Goal: Task Accomplishment & Management: Complete application form

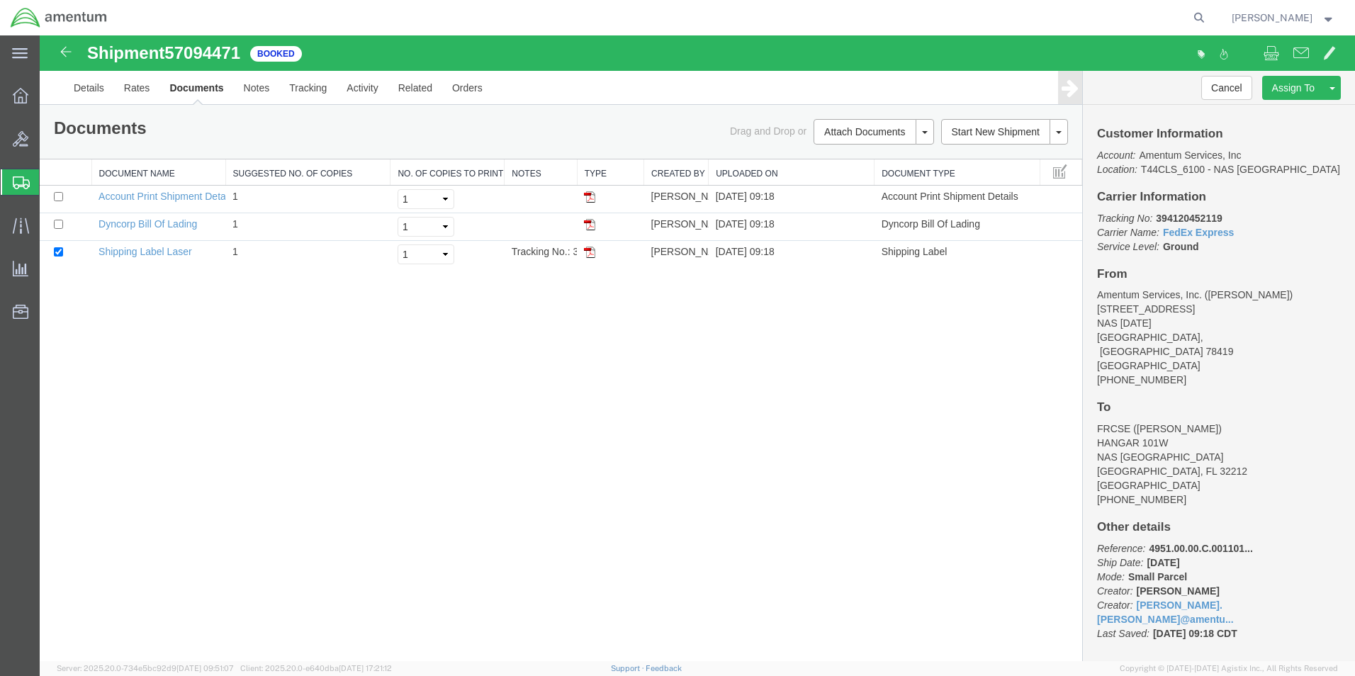
click at [14, 183] on icon at bounding box center [21, 182] width 17 height 13
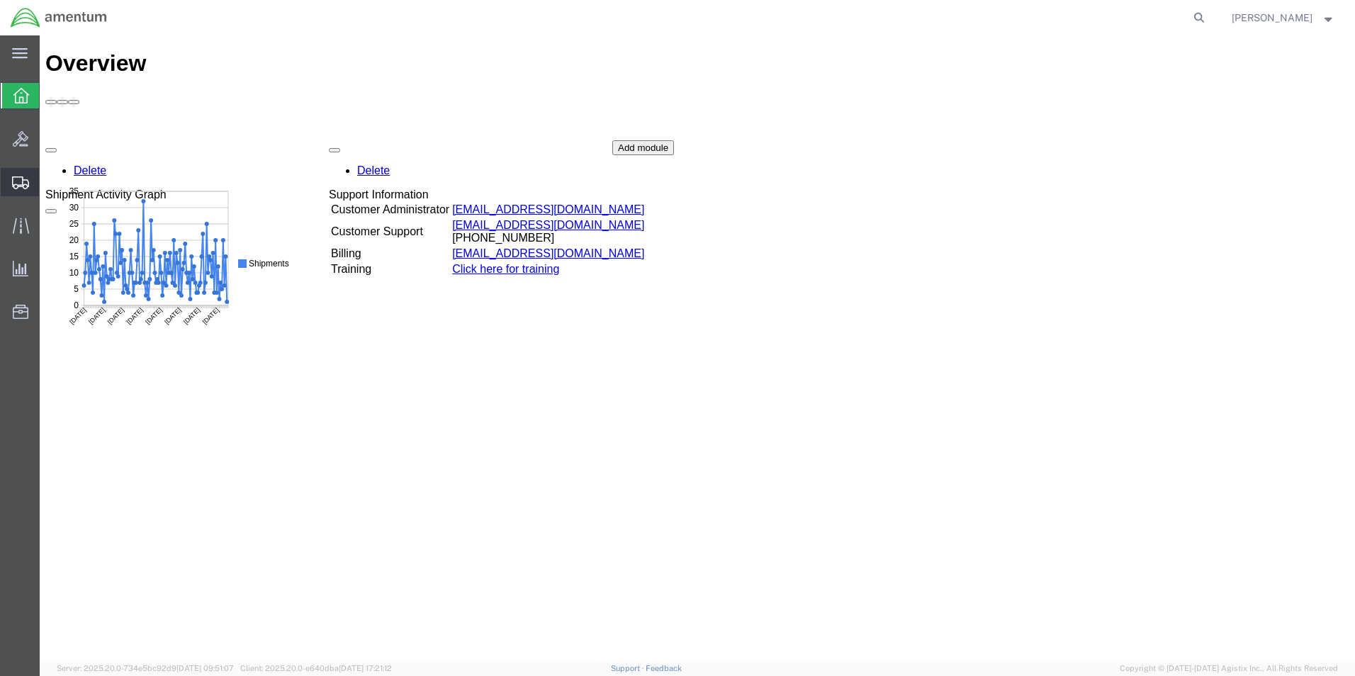
click at [27, 186] on icon at bounding box center [20, 182] width 17 height 13
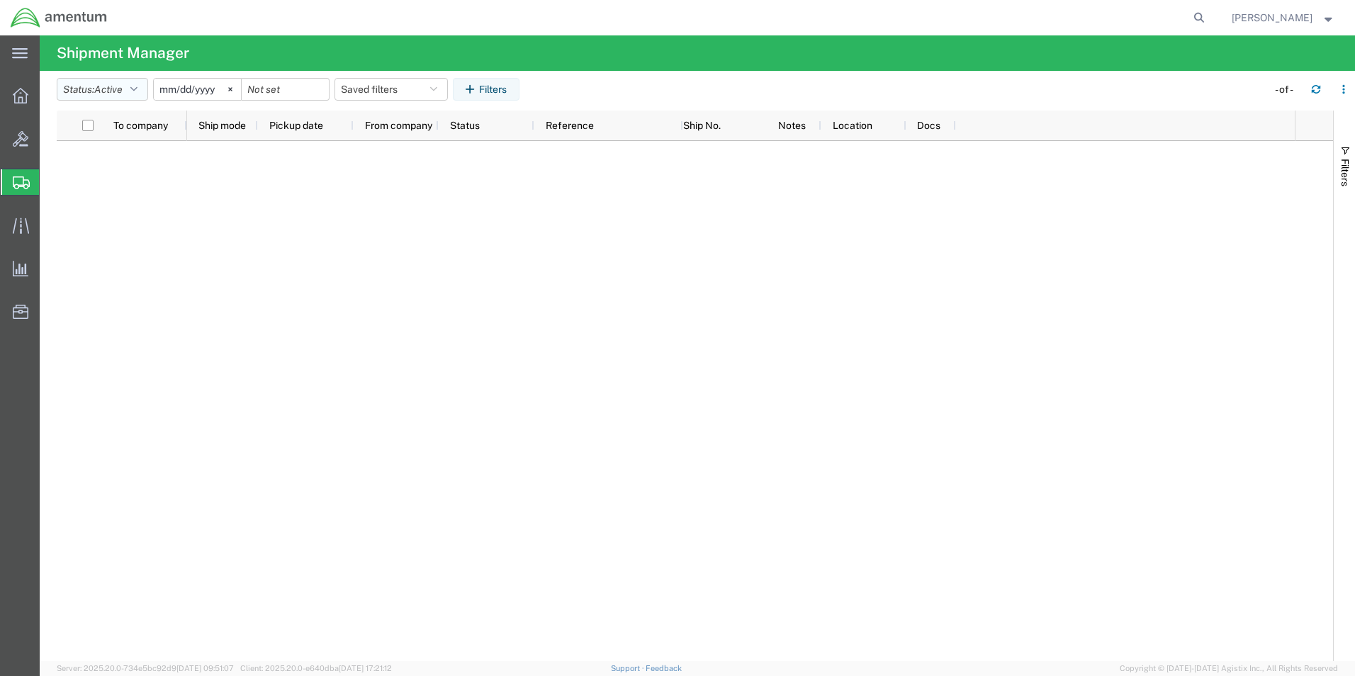
click at [137, 90] on icon "button" at bounding box center [133, 89] width 7 height 10
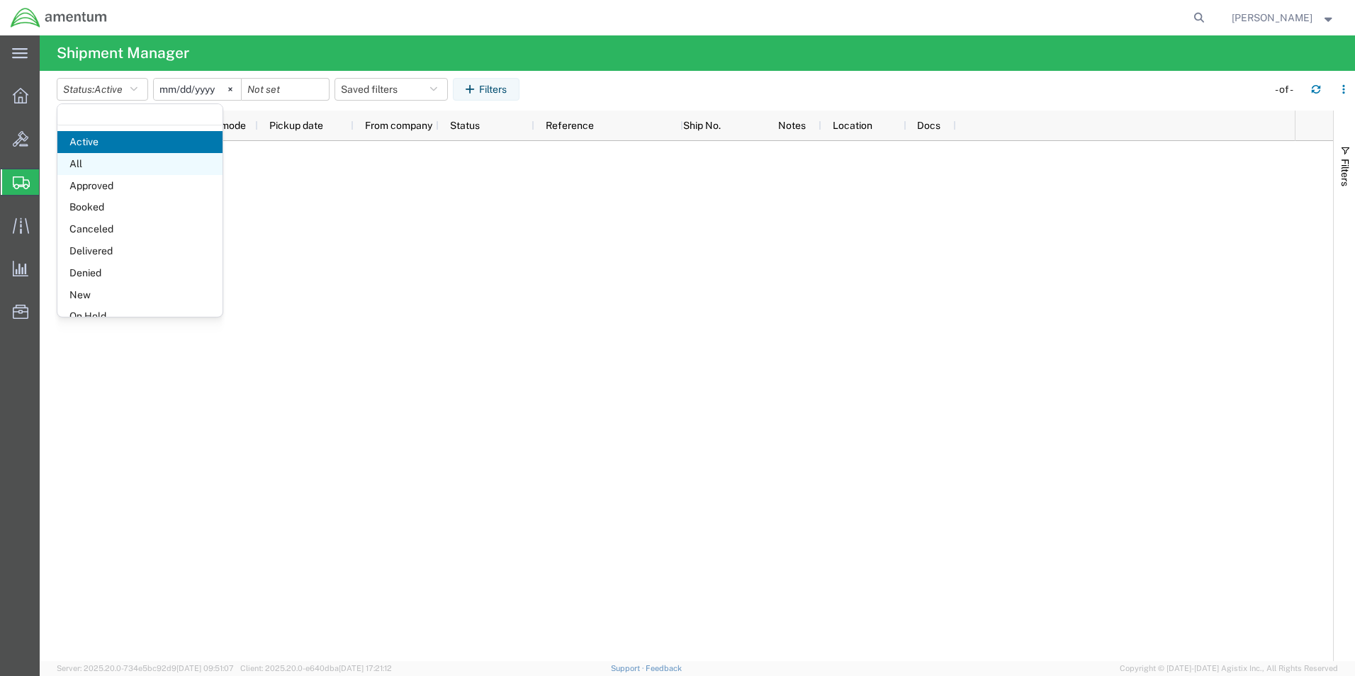
click at [84, 174] on span "All" at bounding box center [139, 164] width 165 height 22
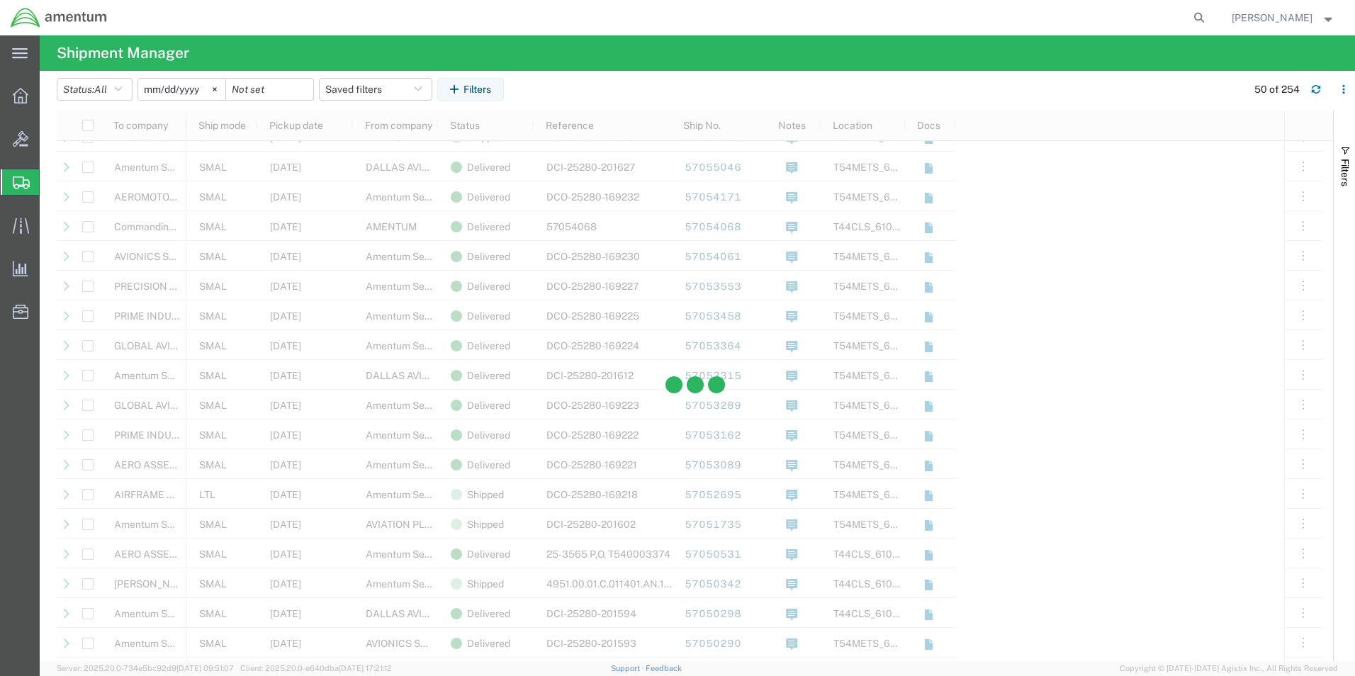
scroll to position [779, 0]
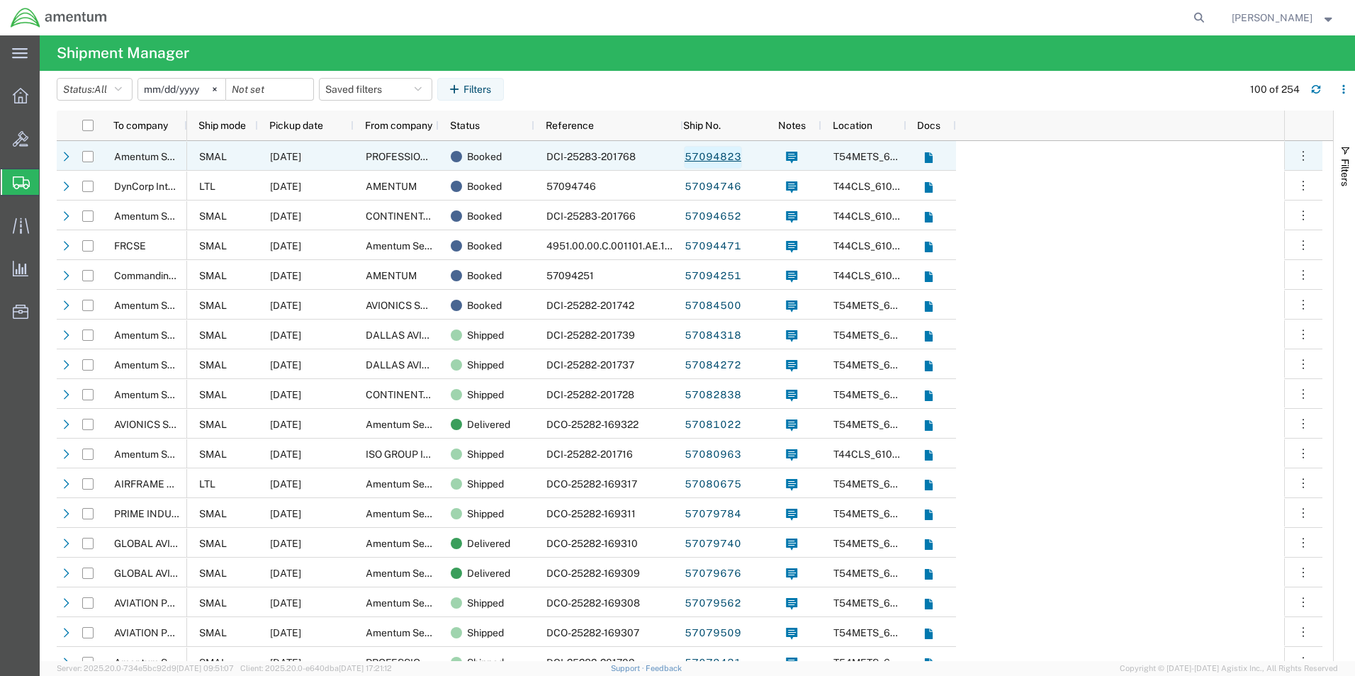
click at [723, 162] on link "57094823" at bounding box center [713, 157] width 58 height 23
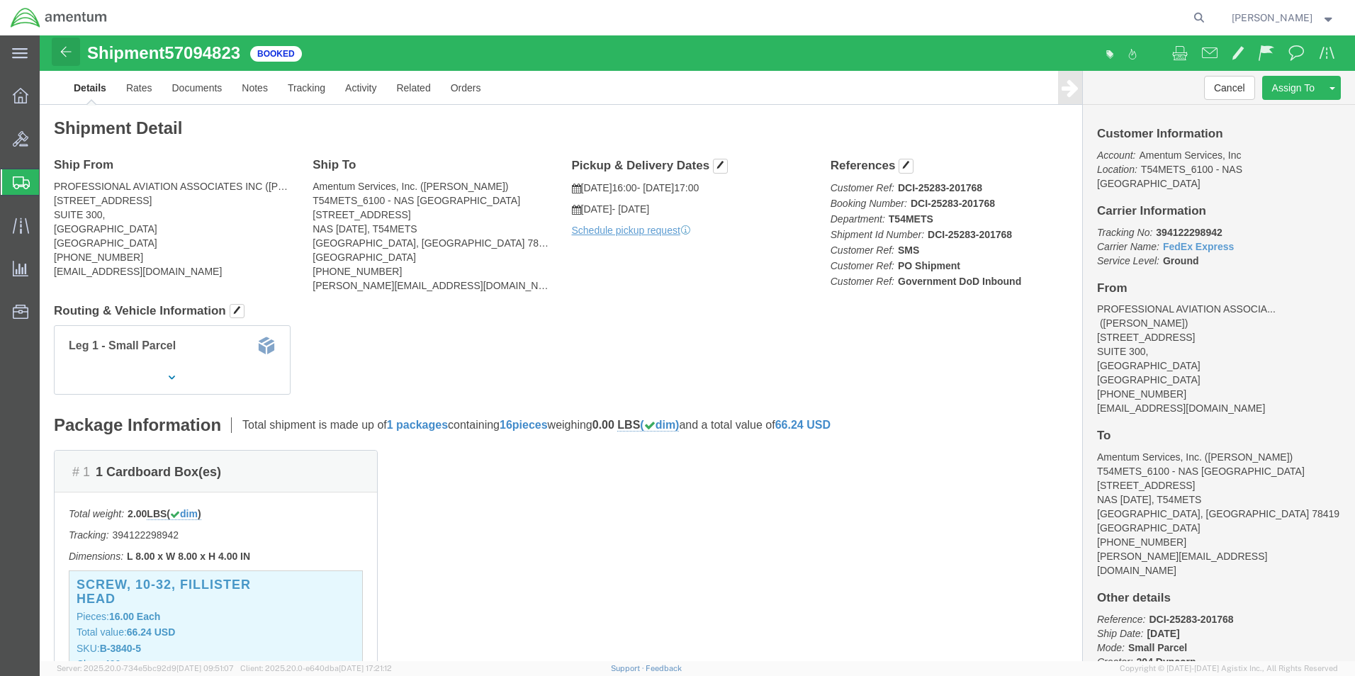
click img
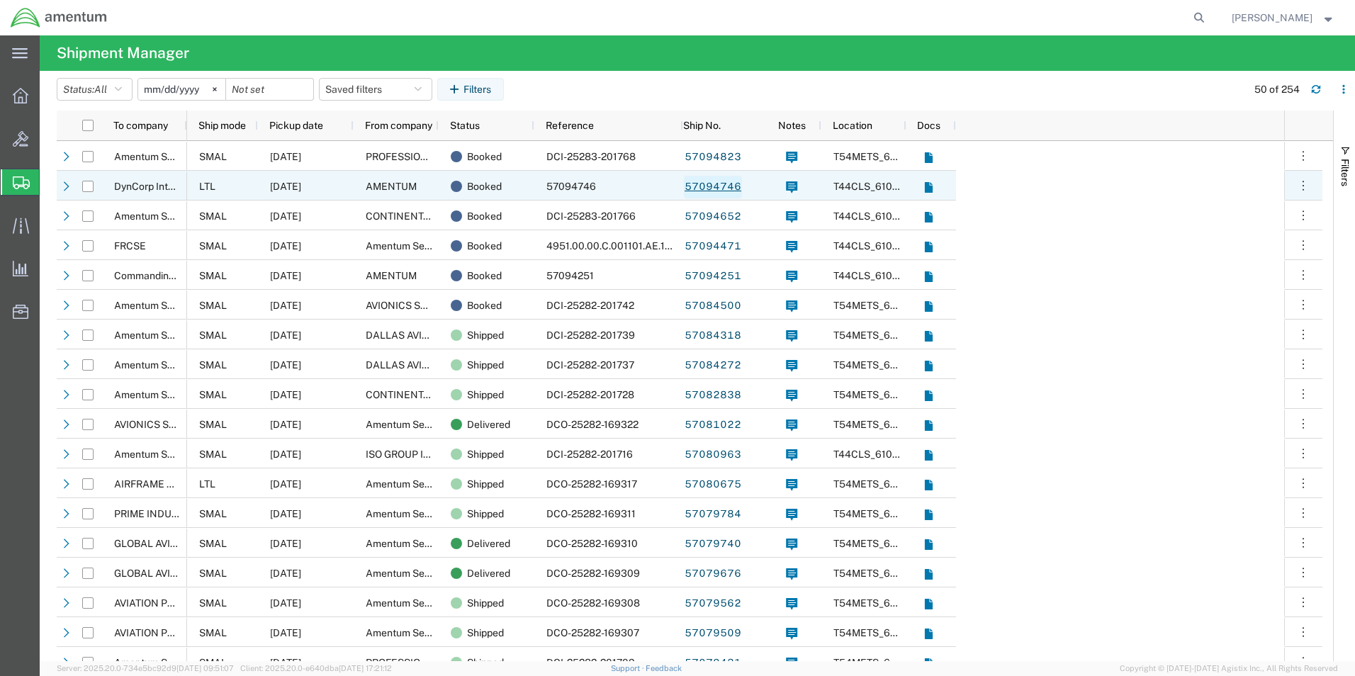
click at [704, 188] on link "57094746" at bounding box center [713, 187] width 58 height 23
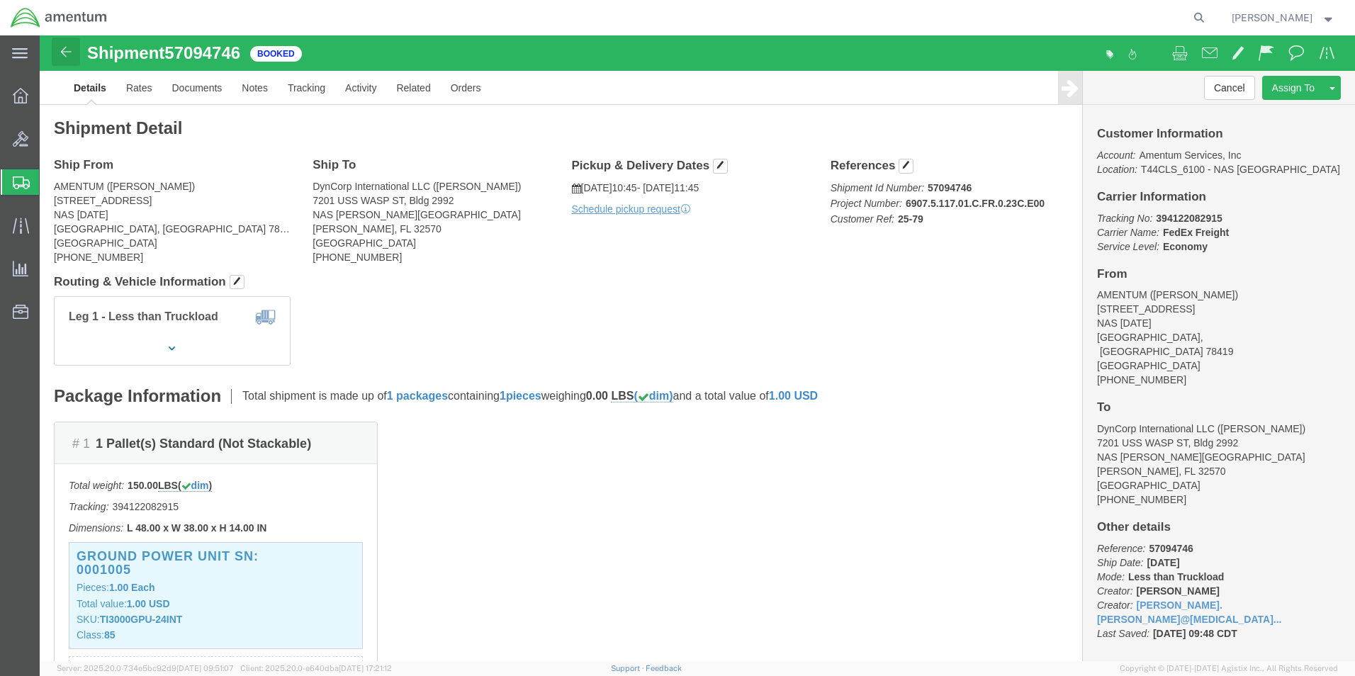
click img
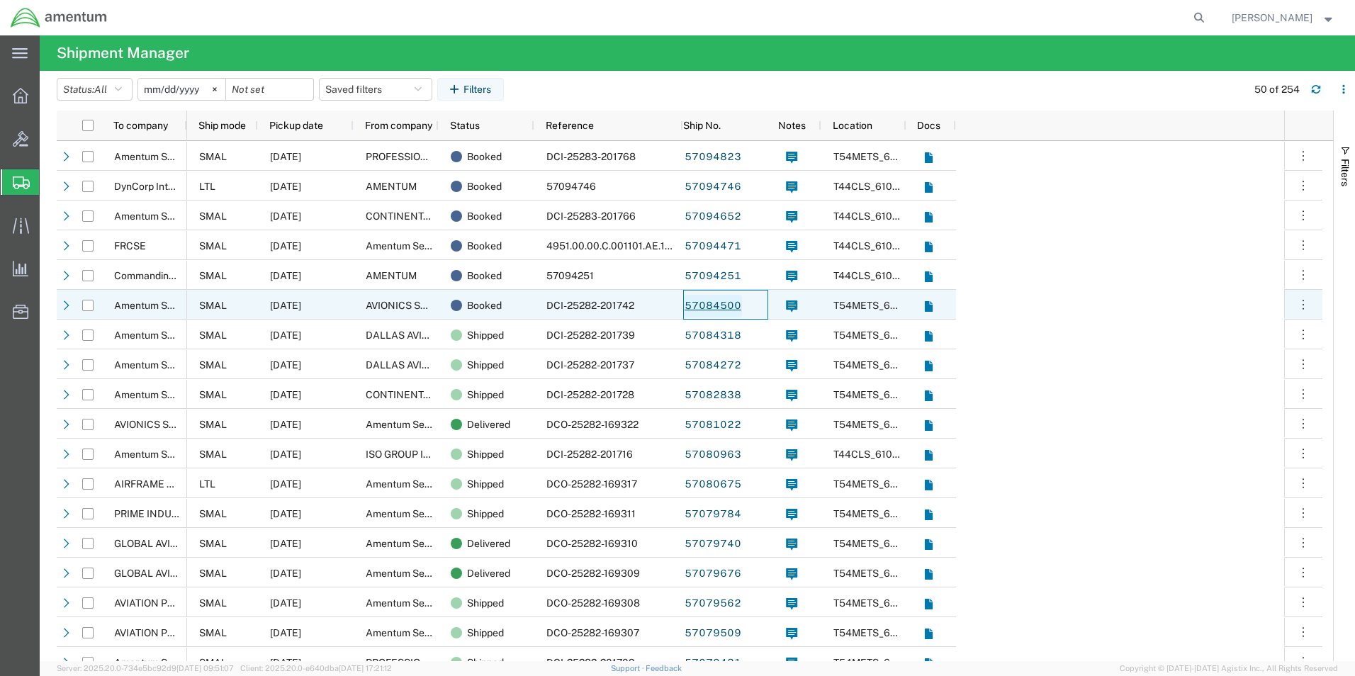
click at [727, 309] on link "57084500" at bounding box center [713, 306] width 58 height 23
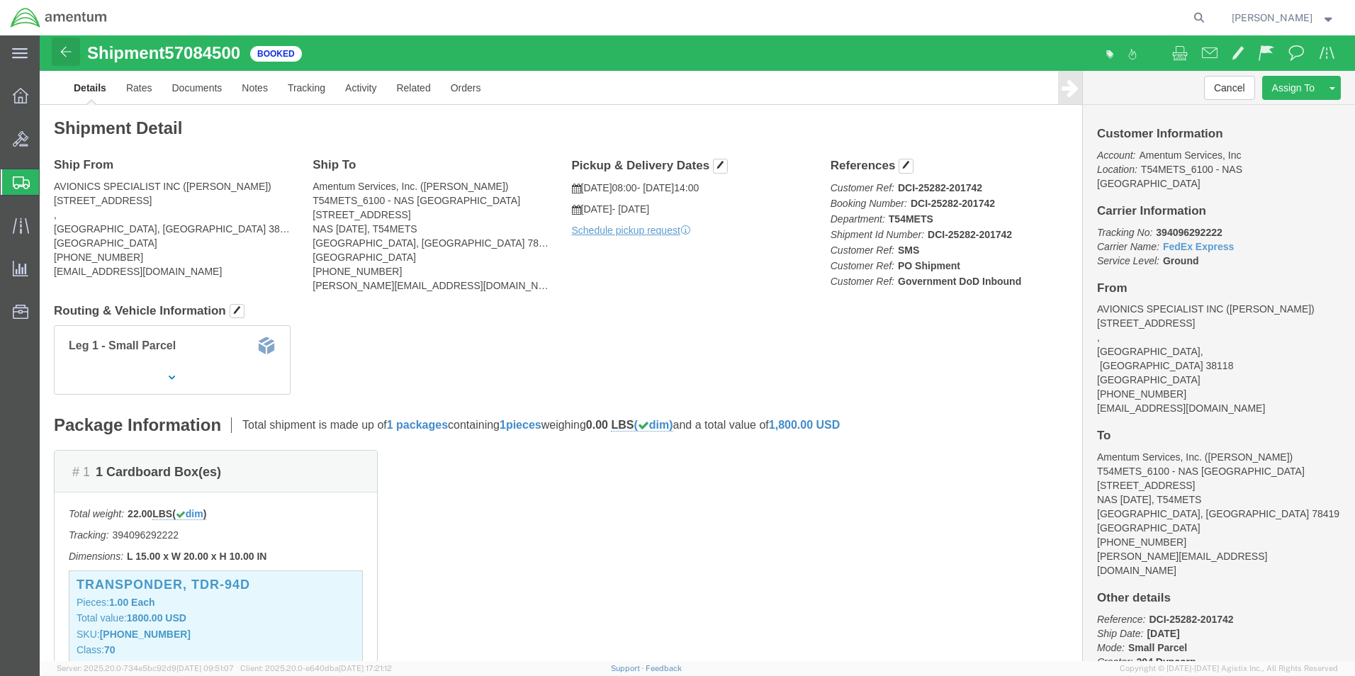
click img
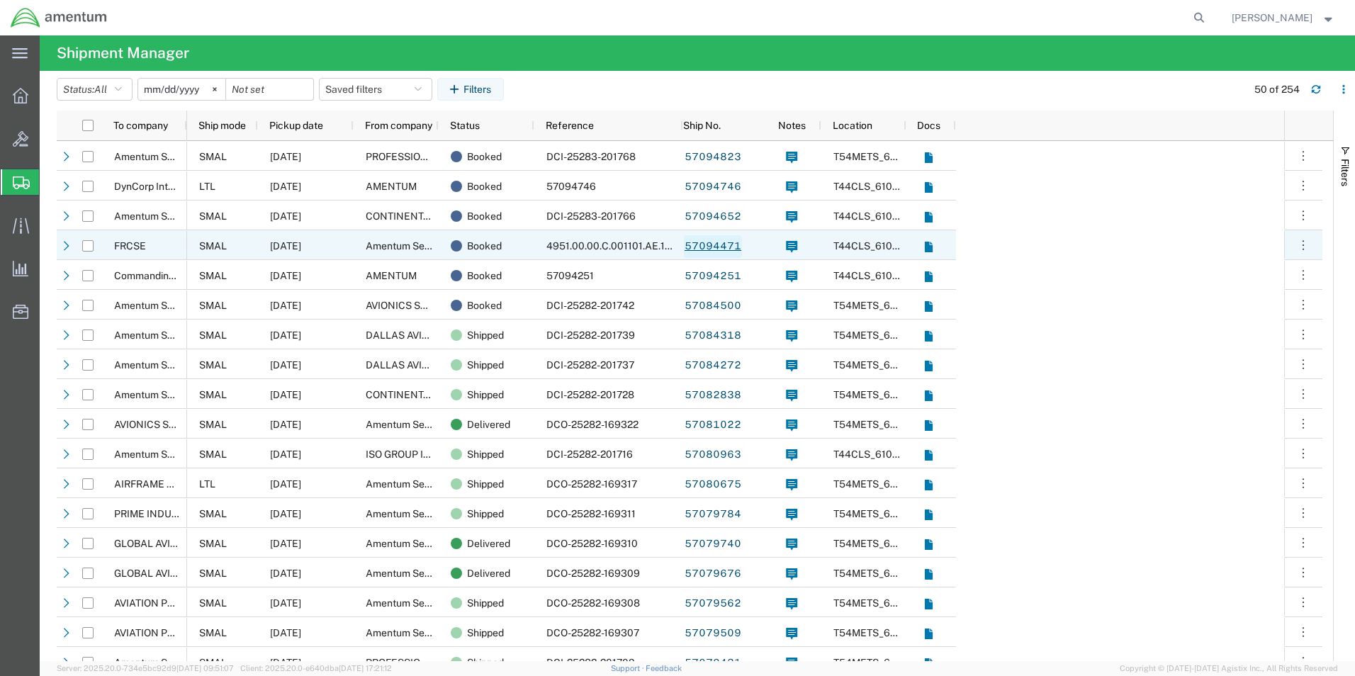
click at [698, 243] on link "57094471" at bounding box center [713, 246] width 58 height 23
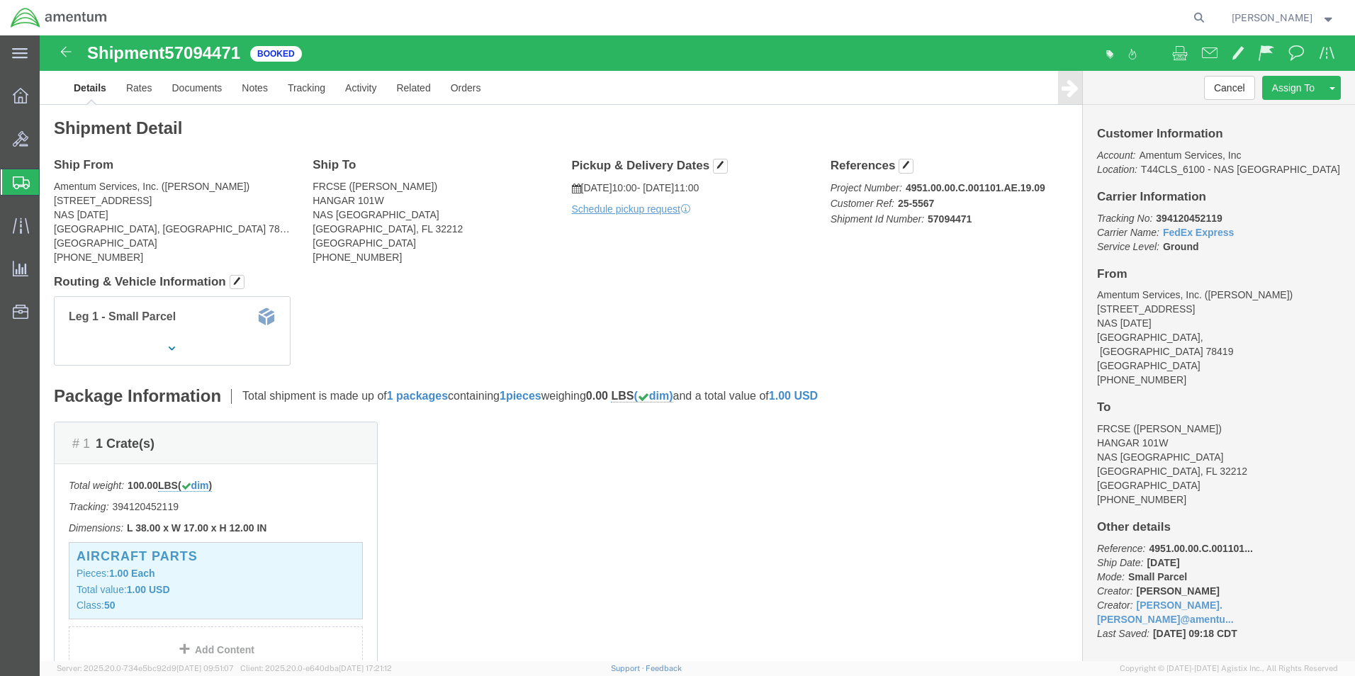
drag, startPoint x: 38, startPoint y: 93, endPoint x: 646, endPoint y: 264, distance: 632.3
click div "Leg 1 - Small Parcel"
click img
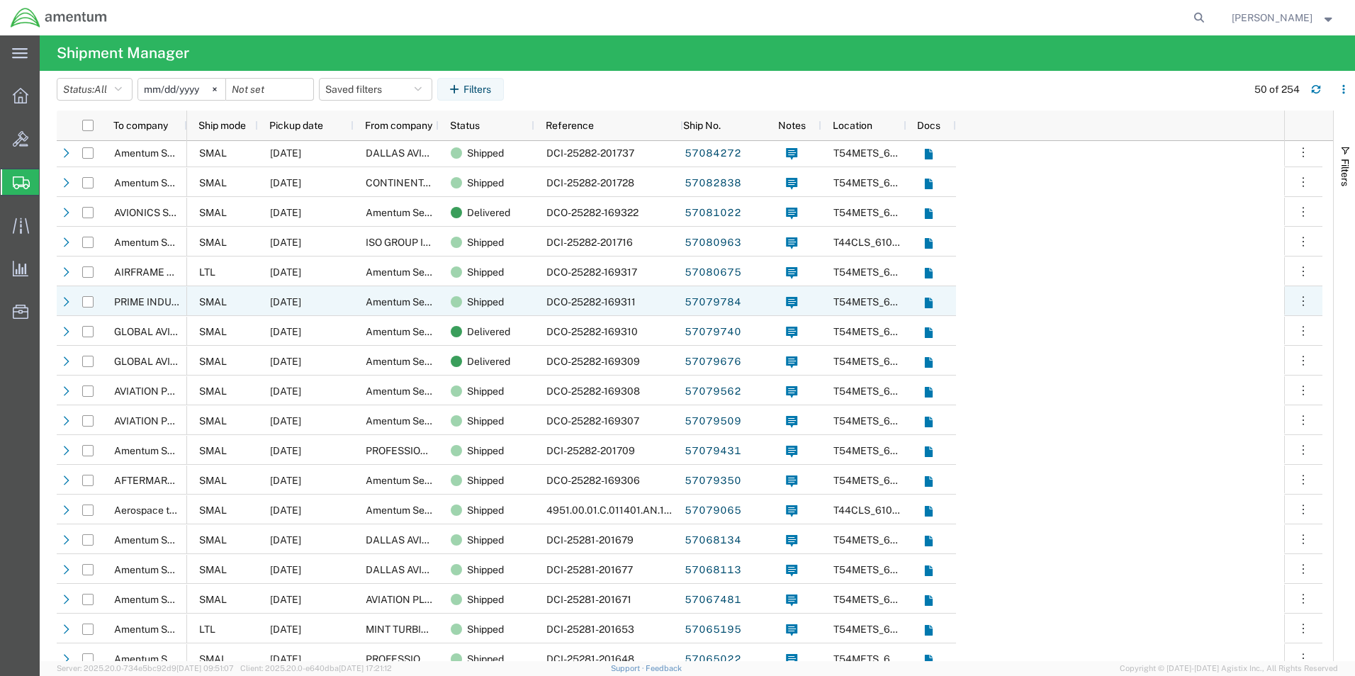
scroll to position [213, 0]
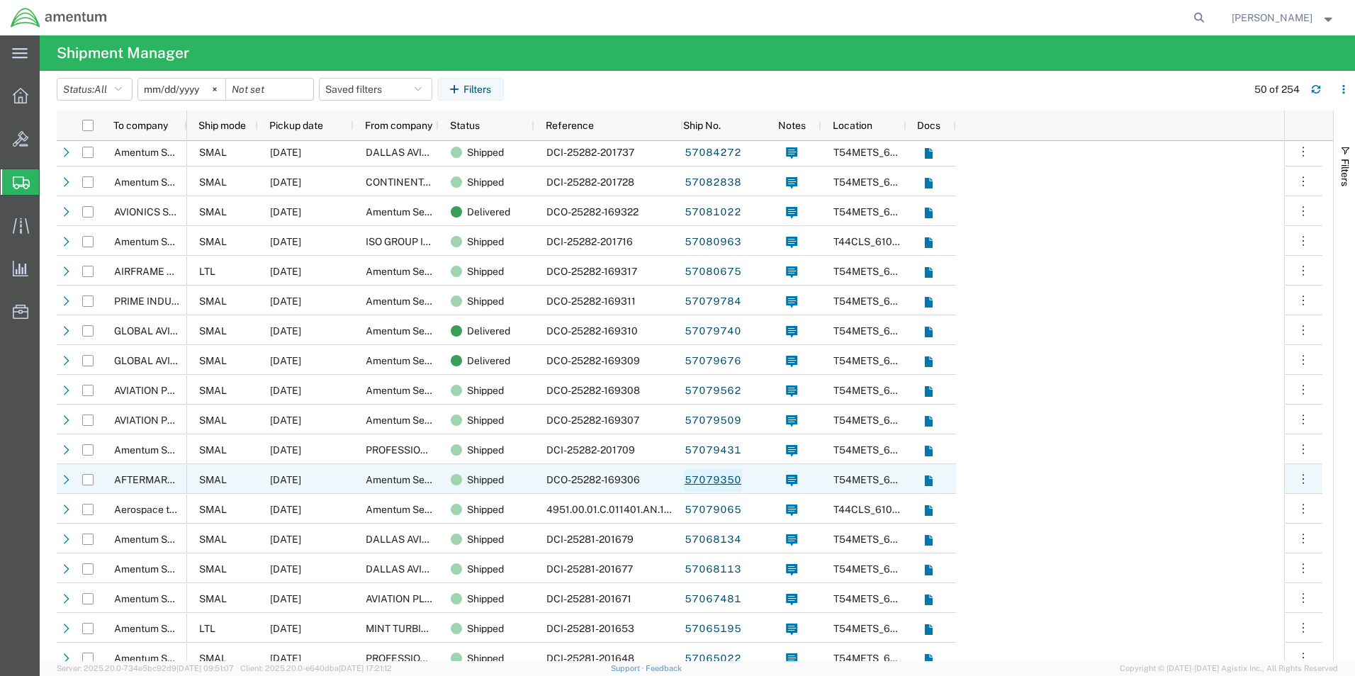
click at [716, 479] on link "57079350" at bounding box center [713, 480] width 58 height 23
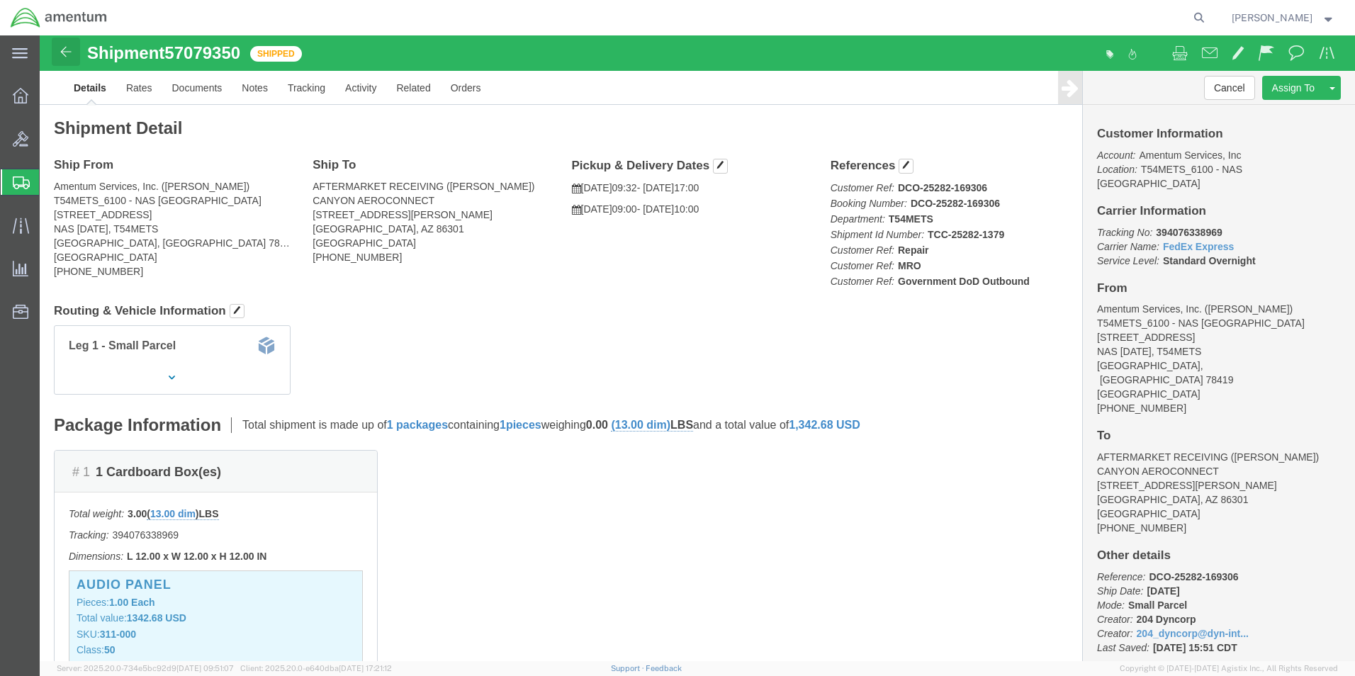
click img
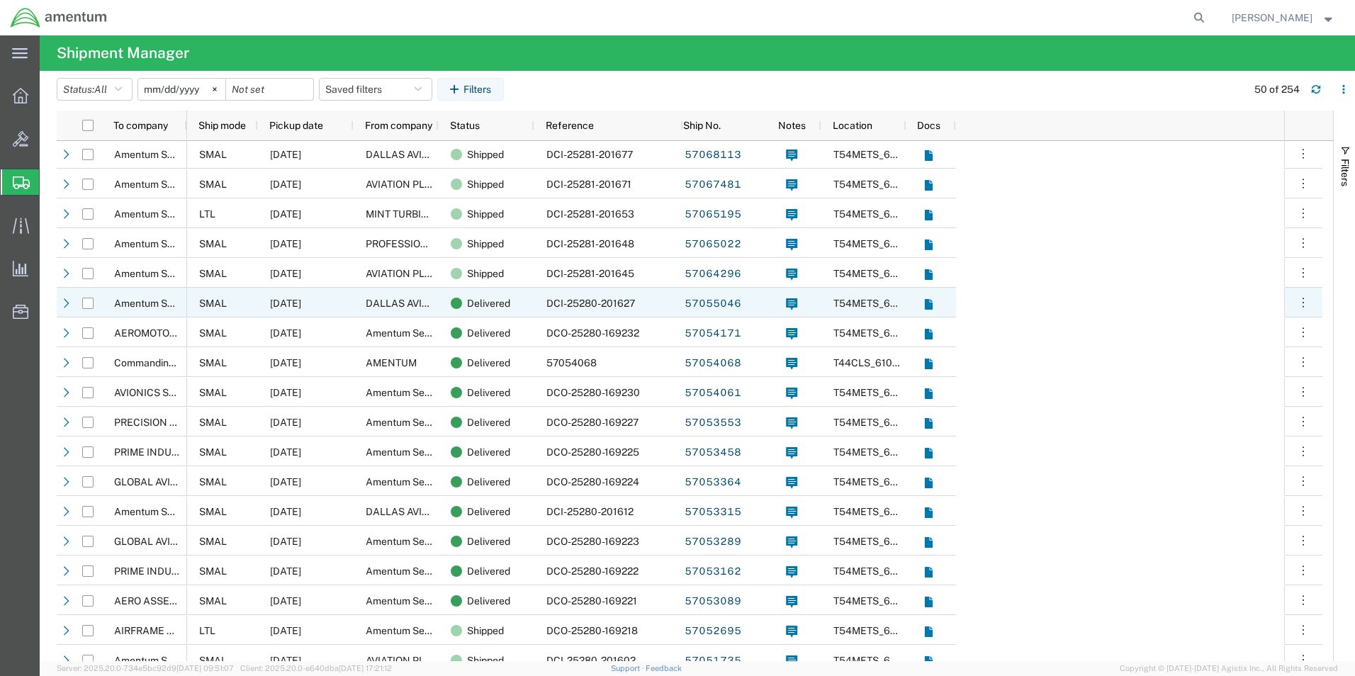
scroll to position [638, 0]
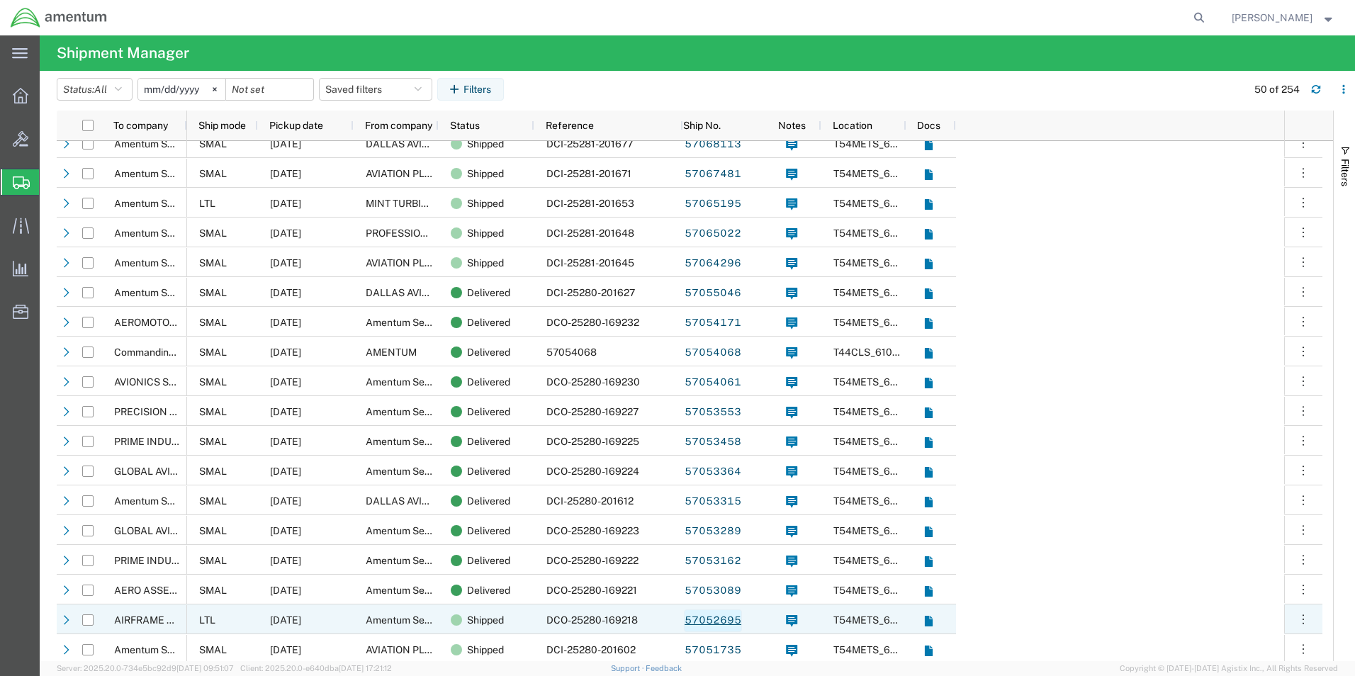
click at [720, 626] on link "57052695" at bounding box center [713, 620] width 58 height 23
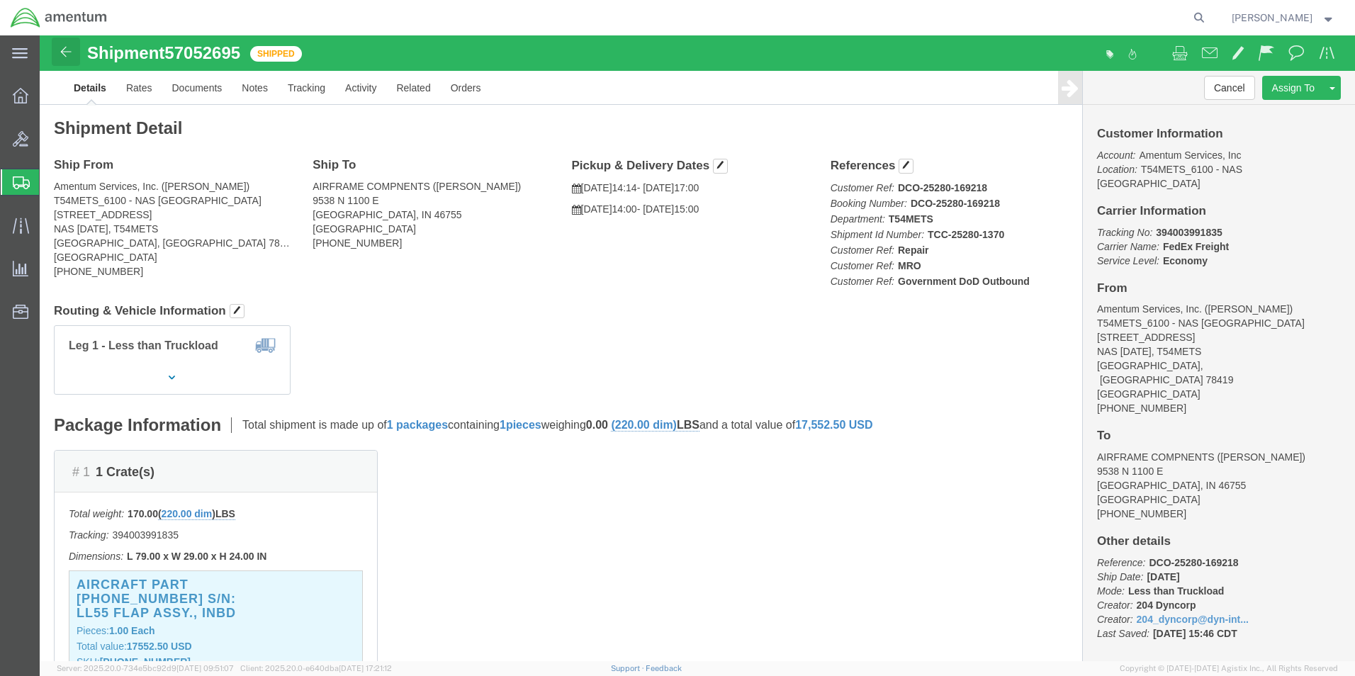
click img
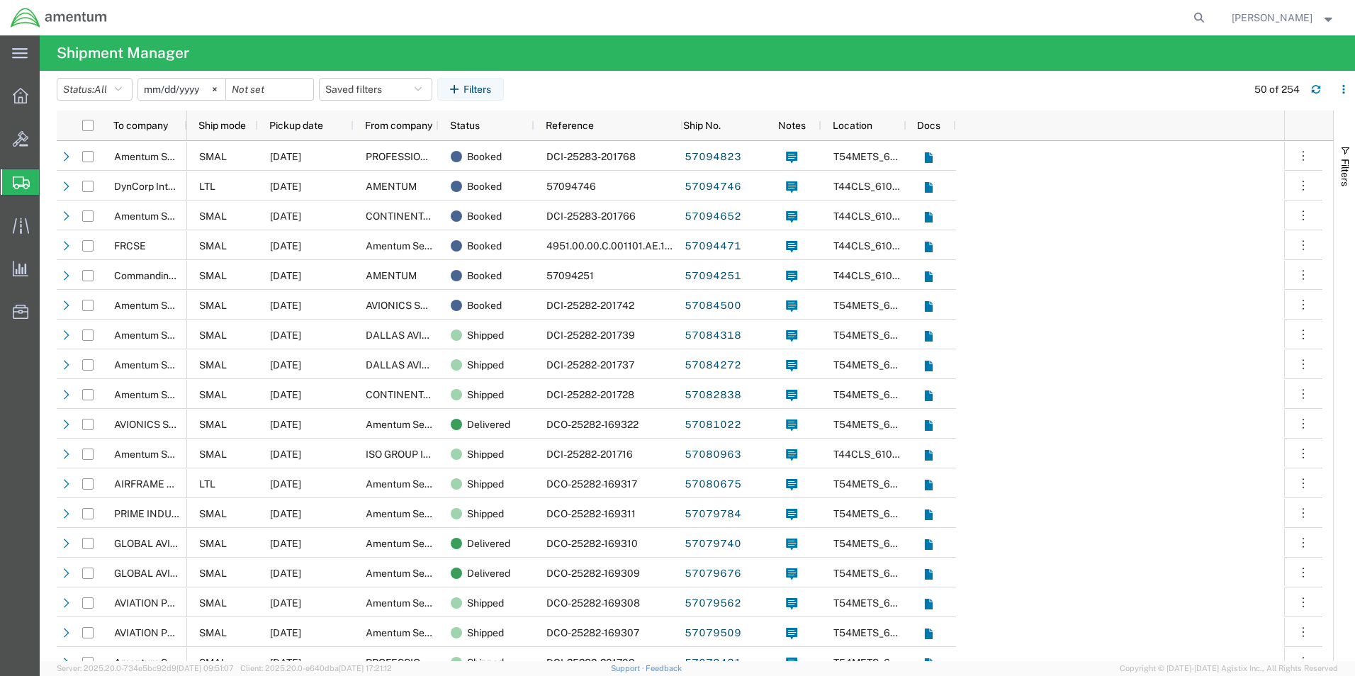
drag, startPoint x: 92, startPoint y: 52, endPoint x: 1129, endPoint y: 287, distance: 1063.4
click at [0, 0] on span "Create Shipment" at bounding box center [0, 0] width 0 height 0
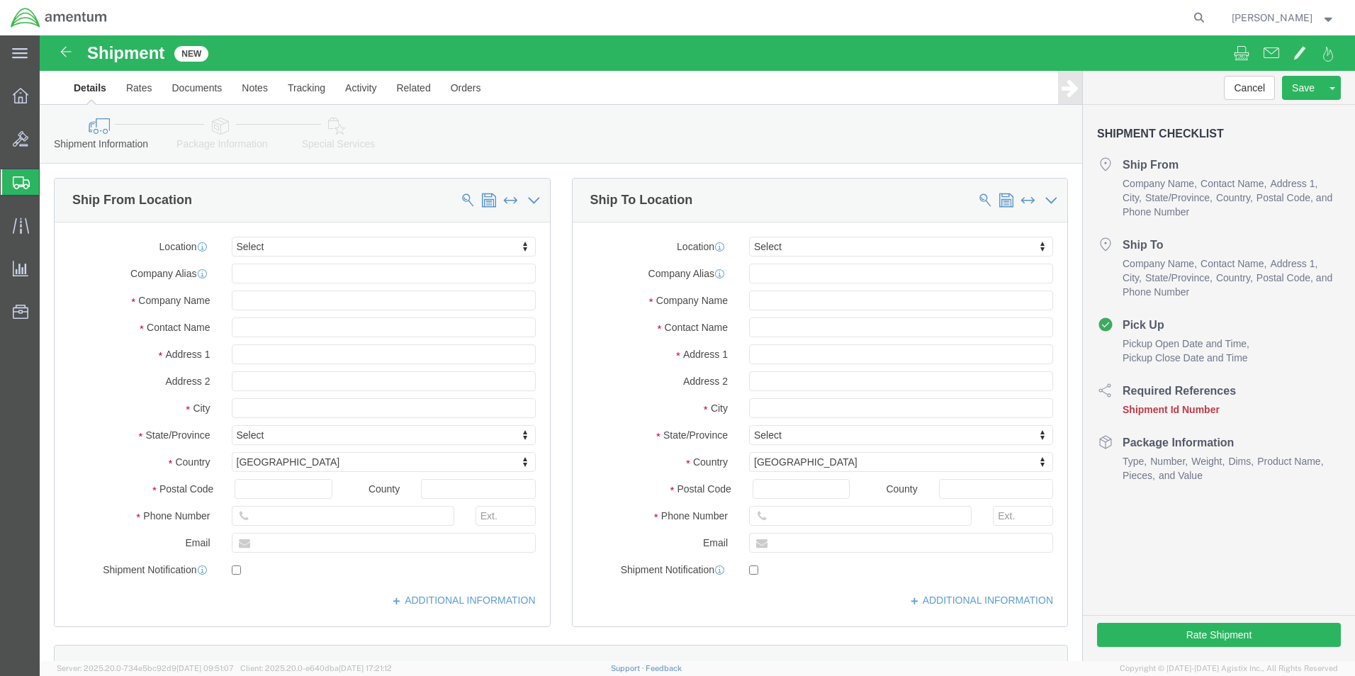
select select
type input "J"
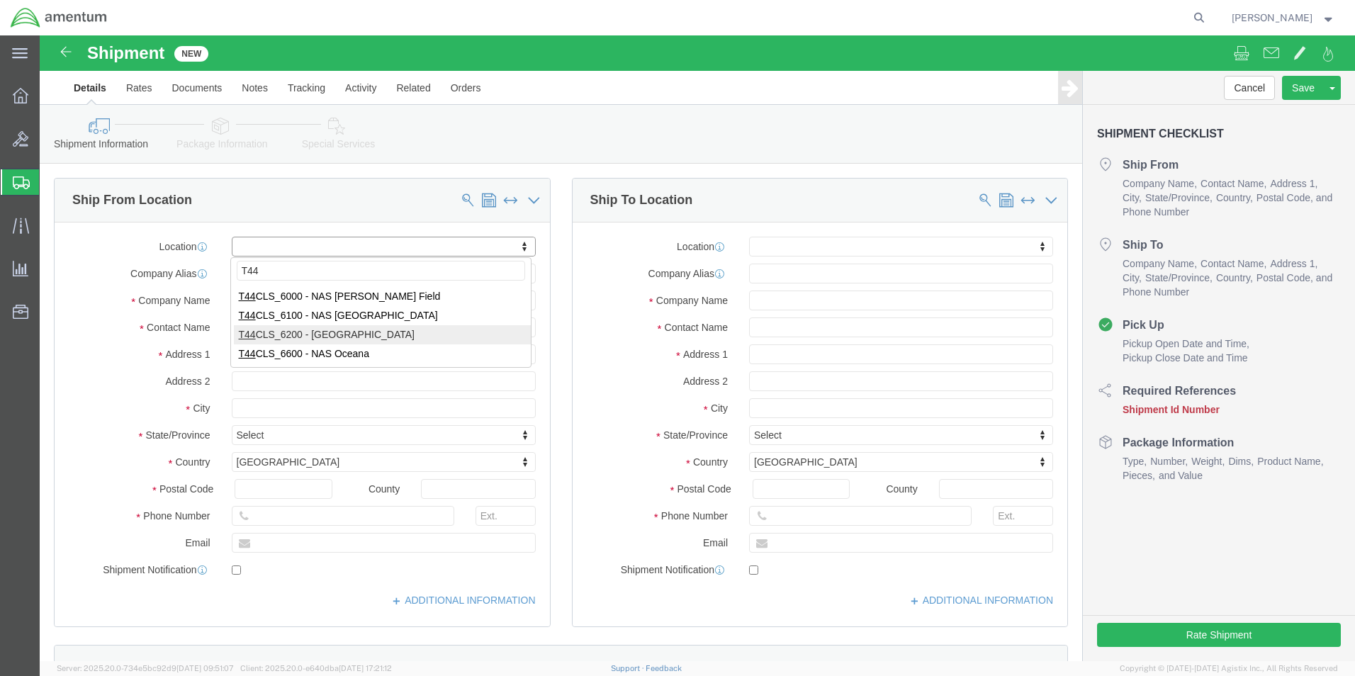
type input "T44"
select select "42673"
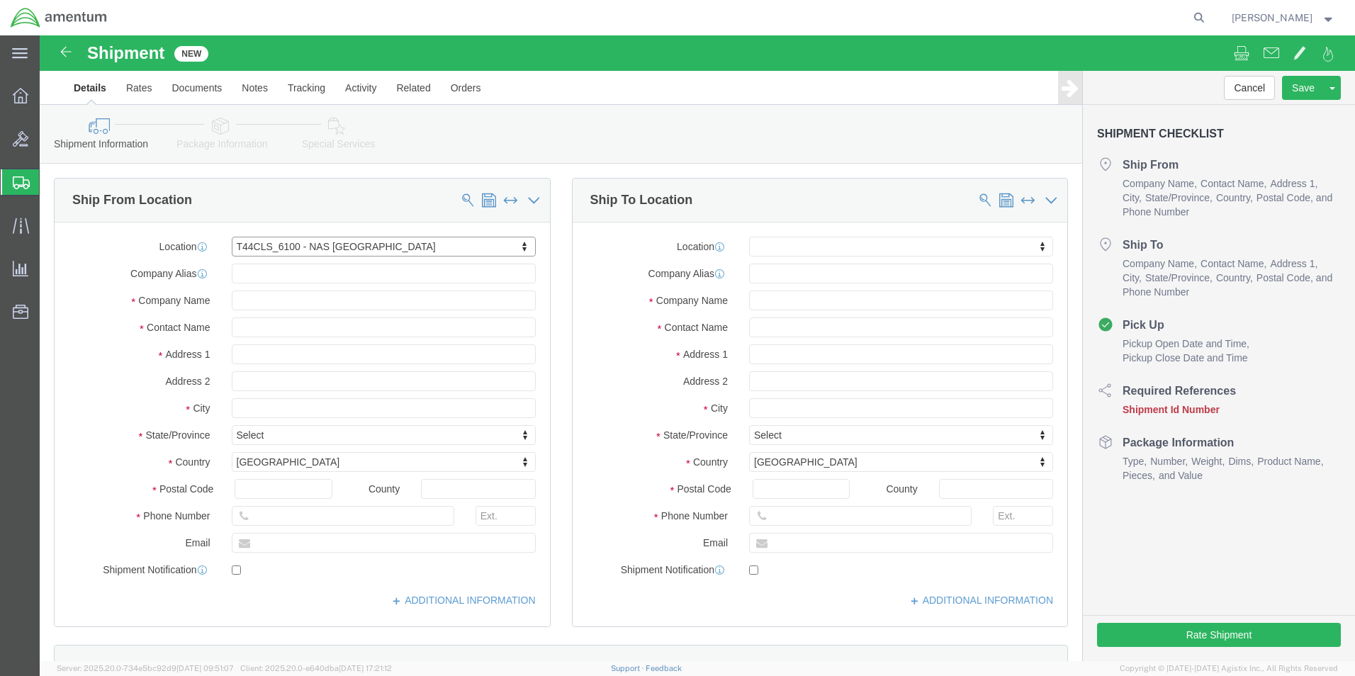
select select "[GEOGRAPHIC_DATA]"
click input "text"
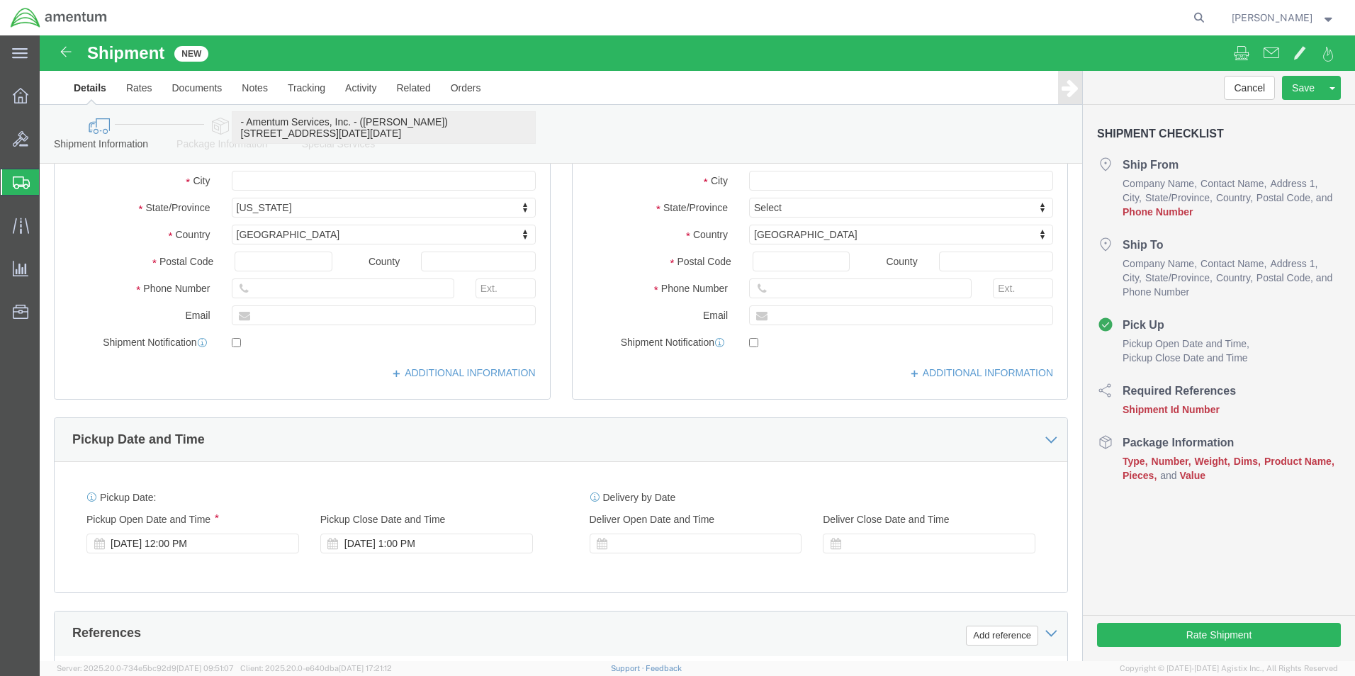
scroll to position [283, 0]
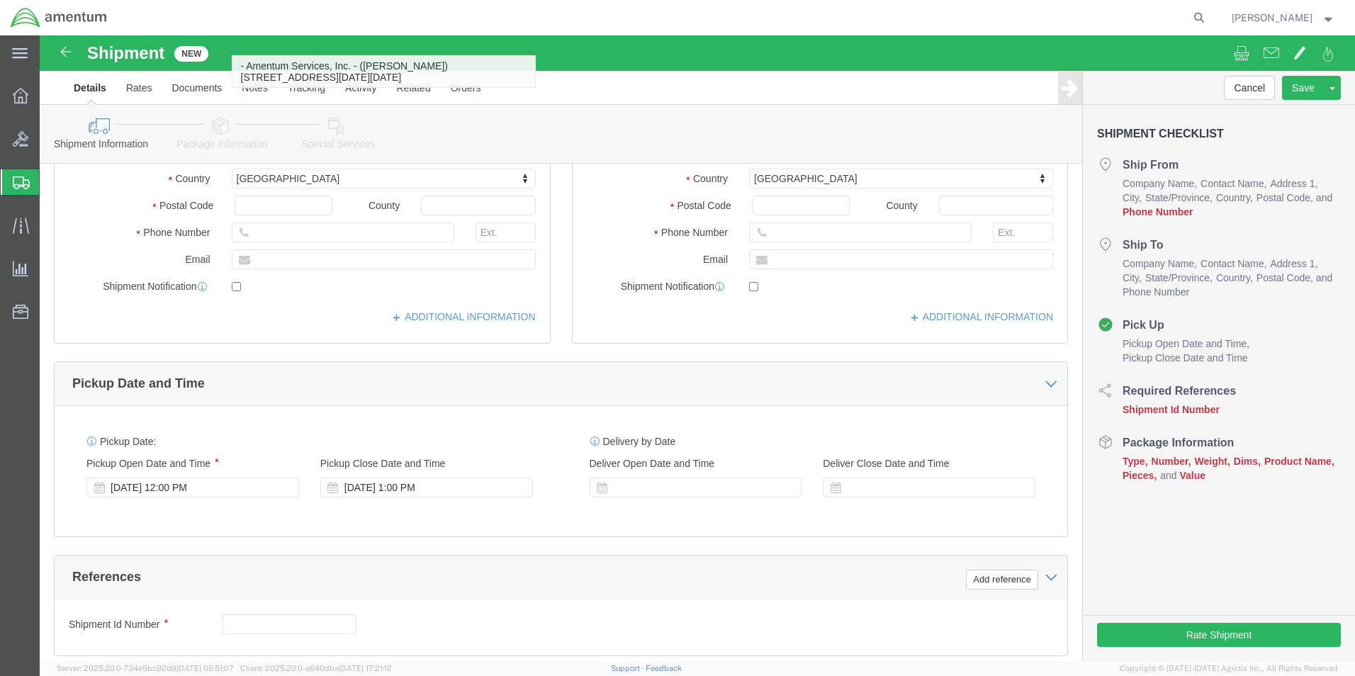
type input "[PERSON_NAME]"
click input "text"
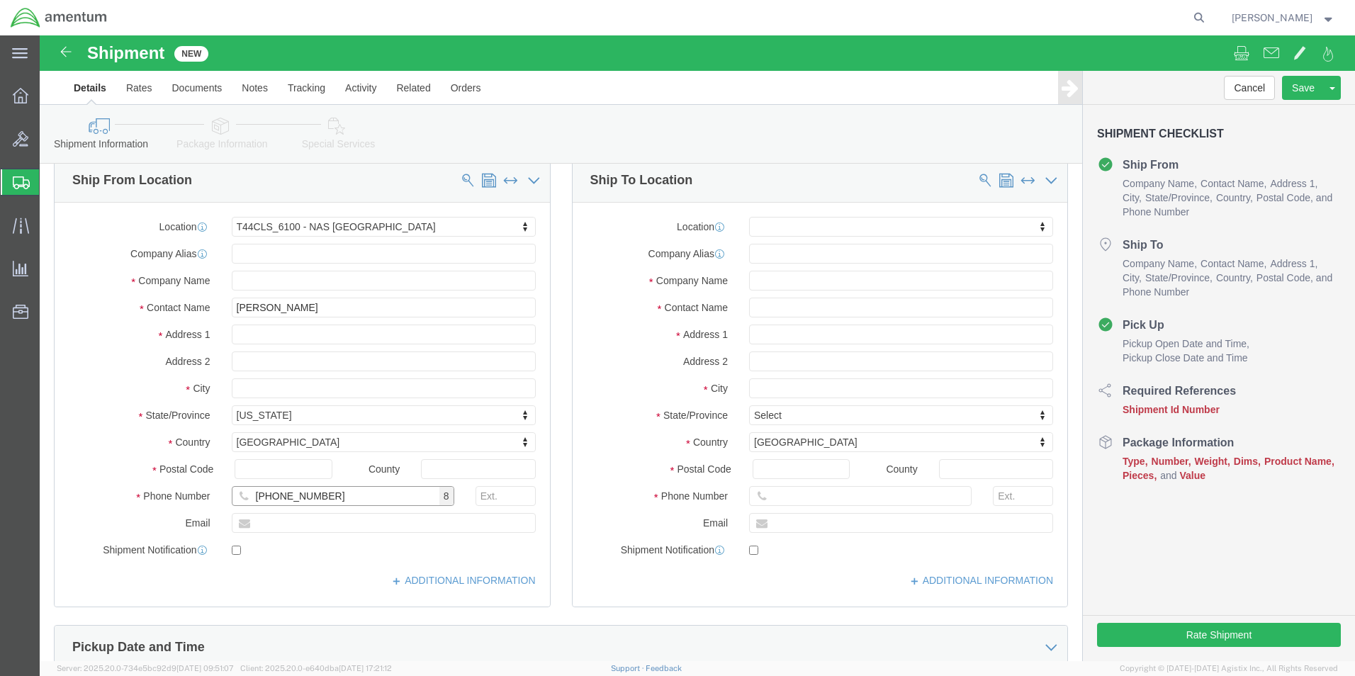
scroll to position [0, 0]
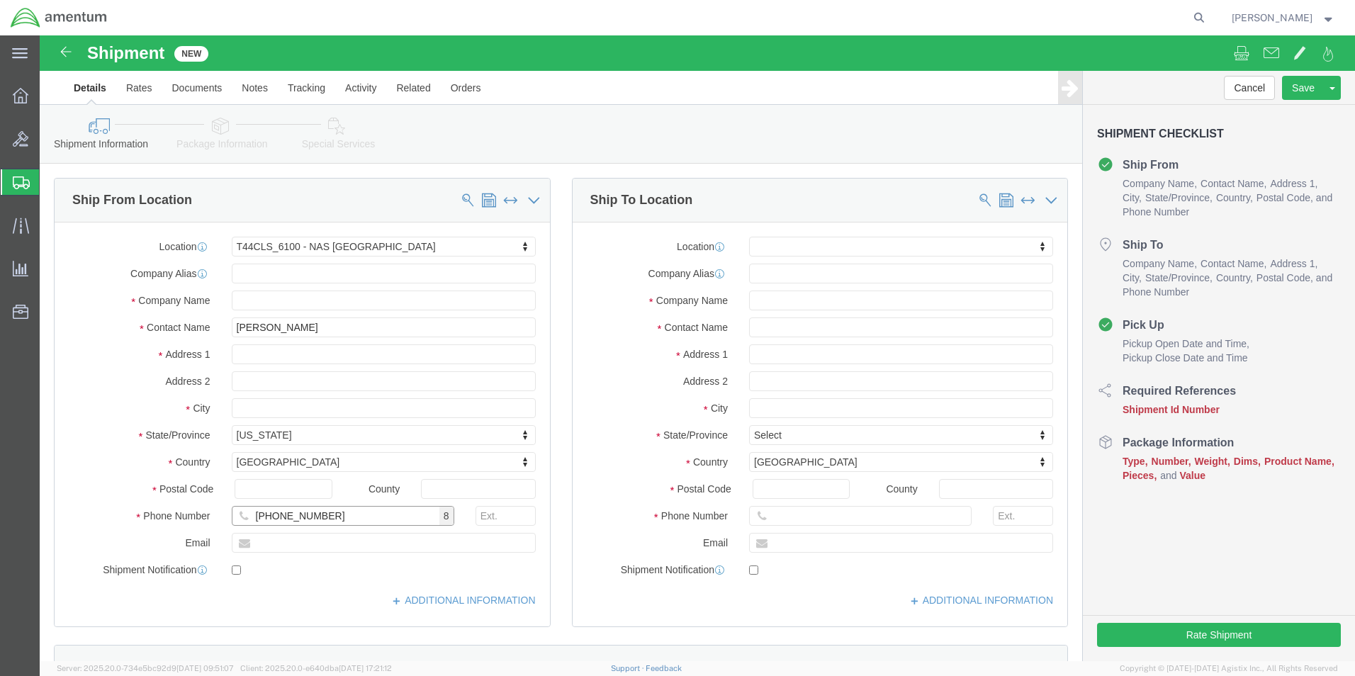
type input "[PHONE_NUMBER]"
click input "text"
type input "FRC"
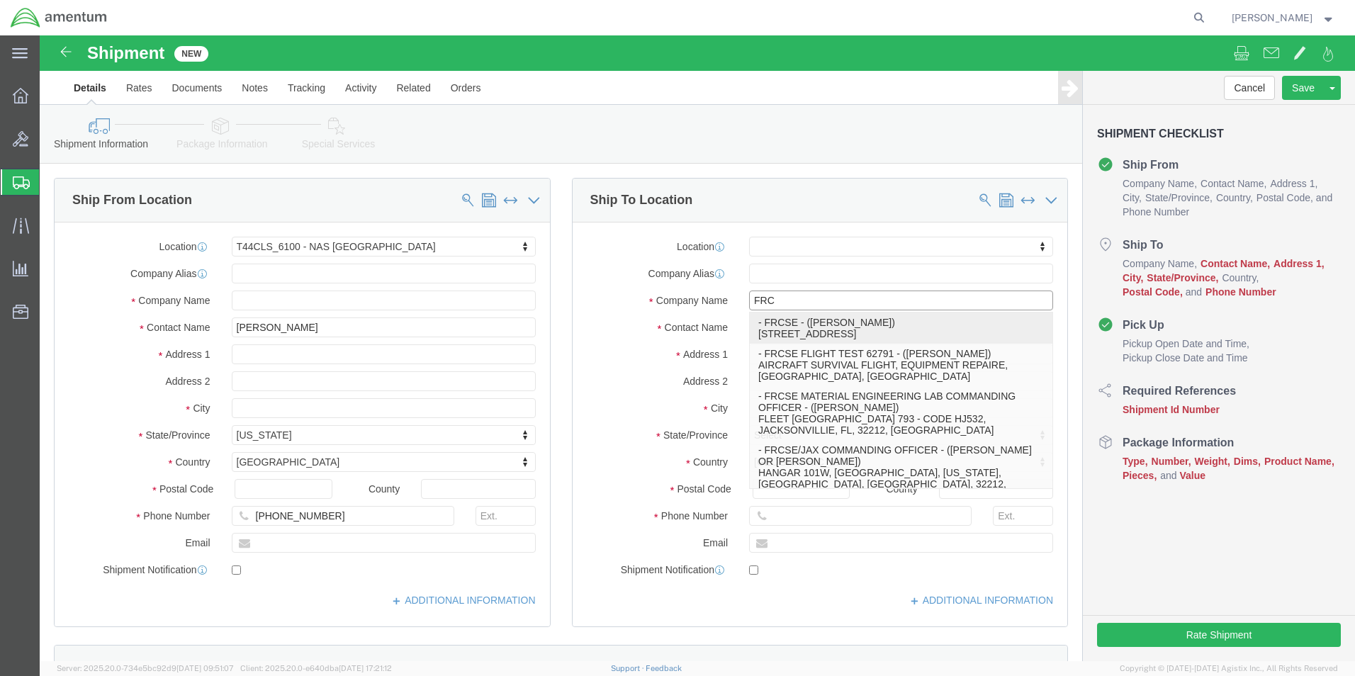
drag, startPoint x: 760, startPoint y: 295, endPoint x: 781, endPoint y: 315, distance: 29.6
click p "- FRCSE - ([PERSON_NAME]) HANGAR 101W, [GEOGRAPHIC_DATA], [GEOGRAPHIC_DATA], [G…"
select select "FL"
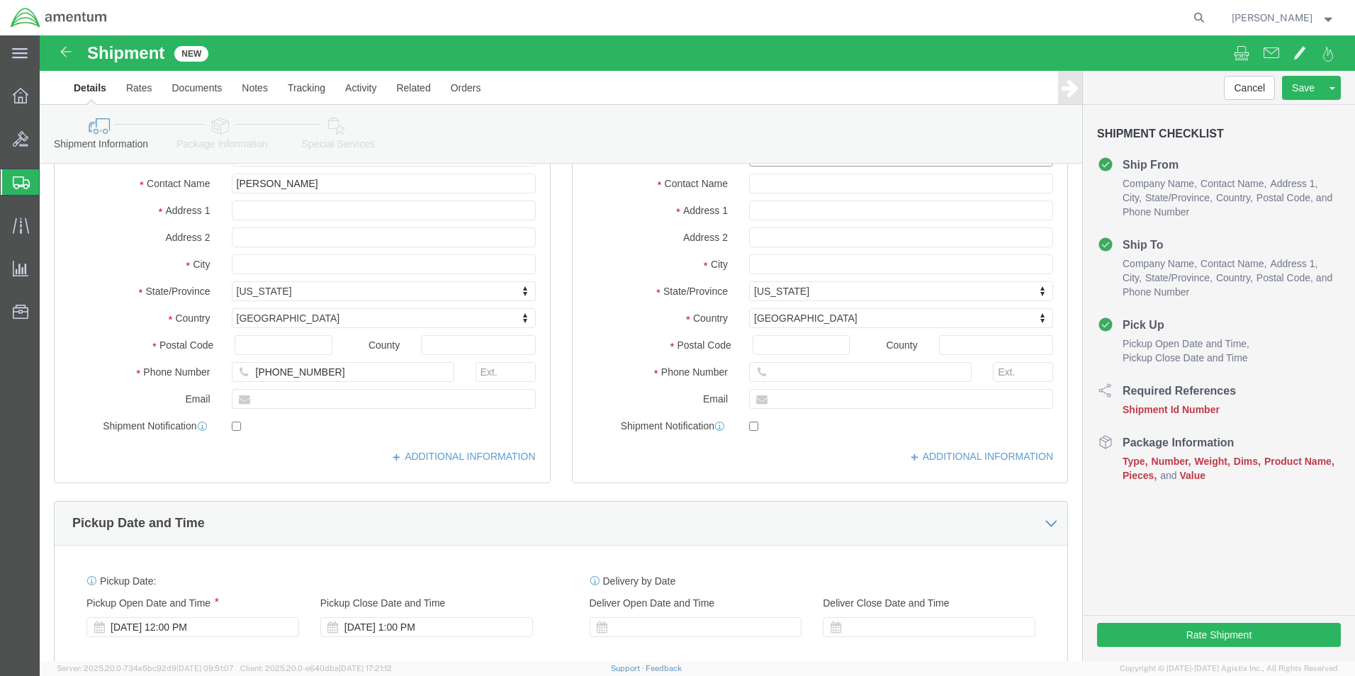
scroll to position [425, 0]
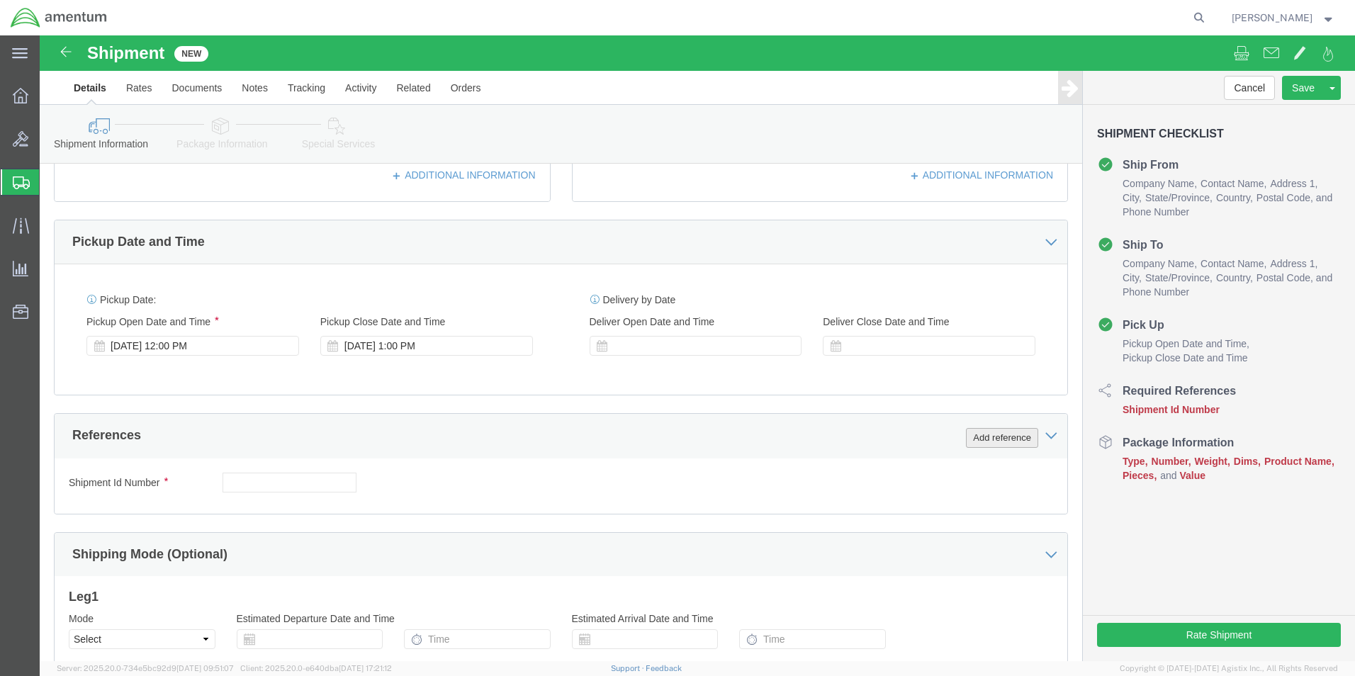
type input "FRCSE"
click button "Add reference"
click select "Select Account Type Activity ID Airline Appointment Number ASN Batch Request # …"
select select "CUSTREF"
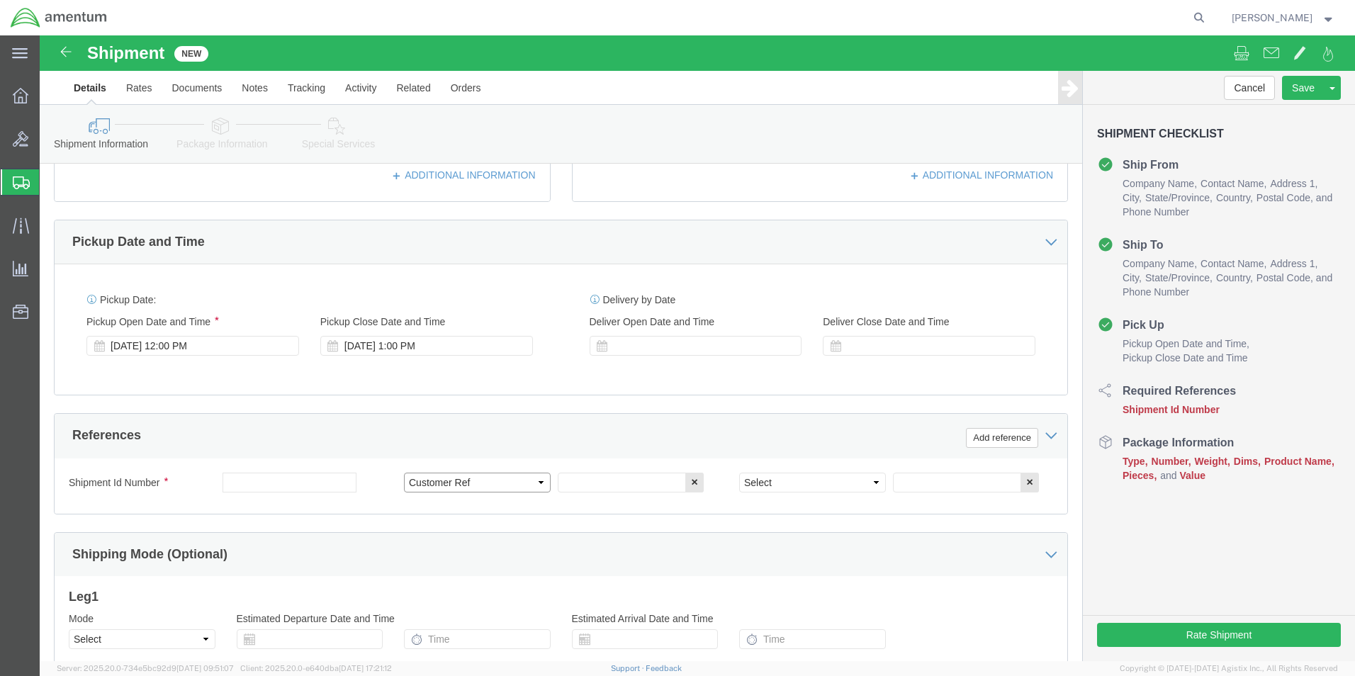
click select "Select Account Type Activity ID Airline Appointment Number ASN Batch Request # …"
click input "text"
type input "25-5568"
click select "Select Account Type Activity ID Airline Appointment Number ASN Batch Request # …"
select select "PROJNUM"
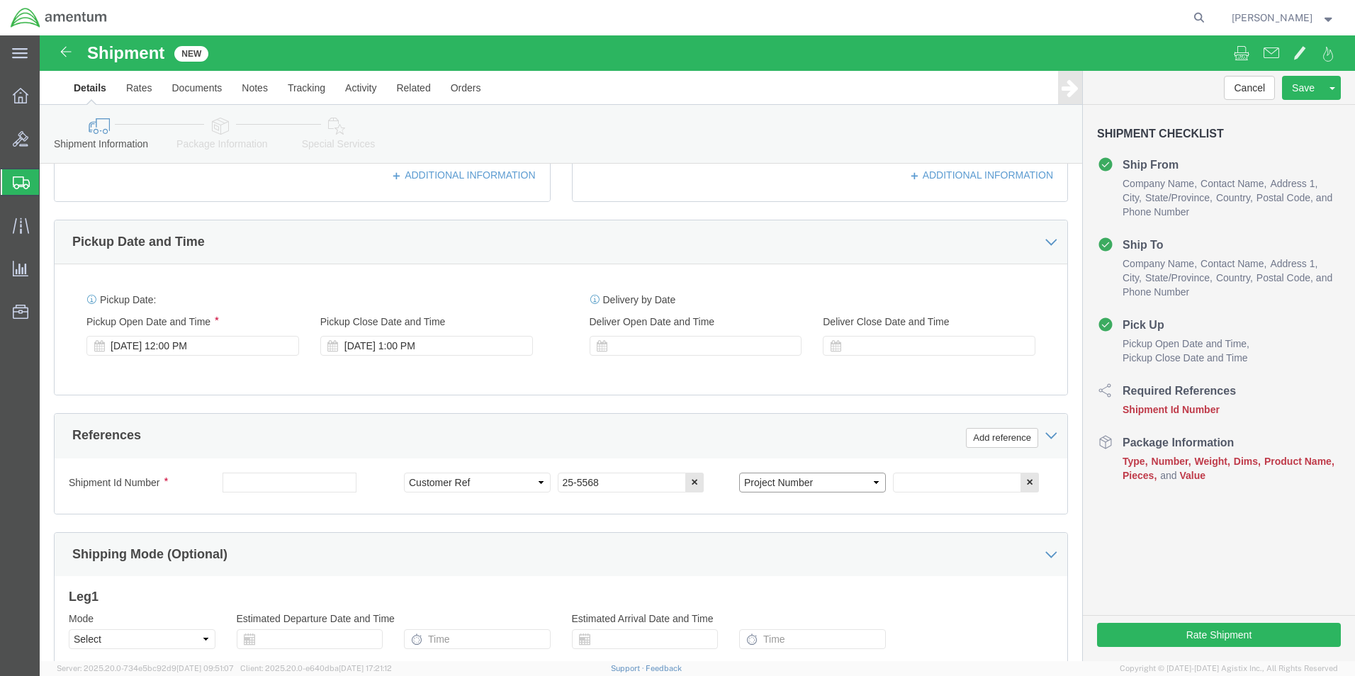
click select "Select Account Type Activity ID Airline Appointment Number ASN Batch Request # …"
click input "text"
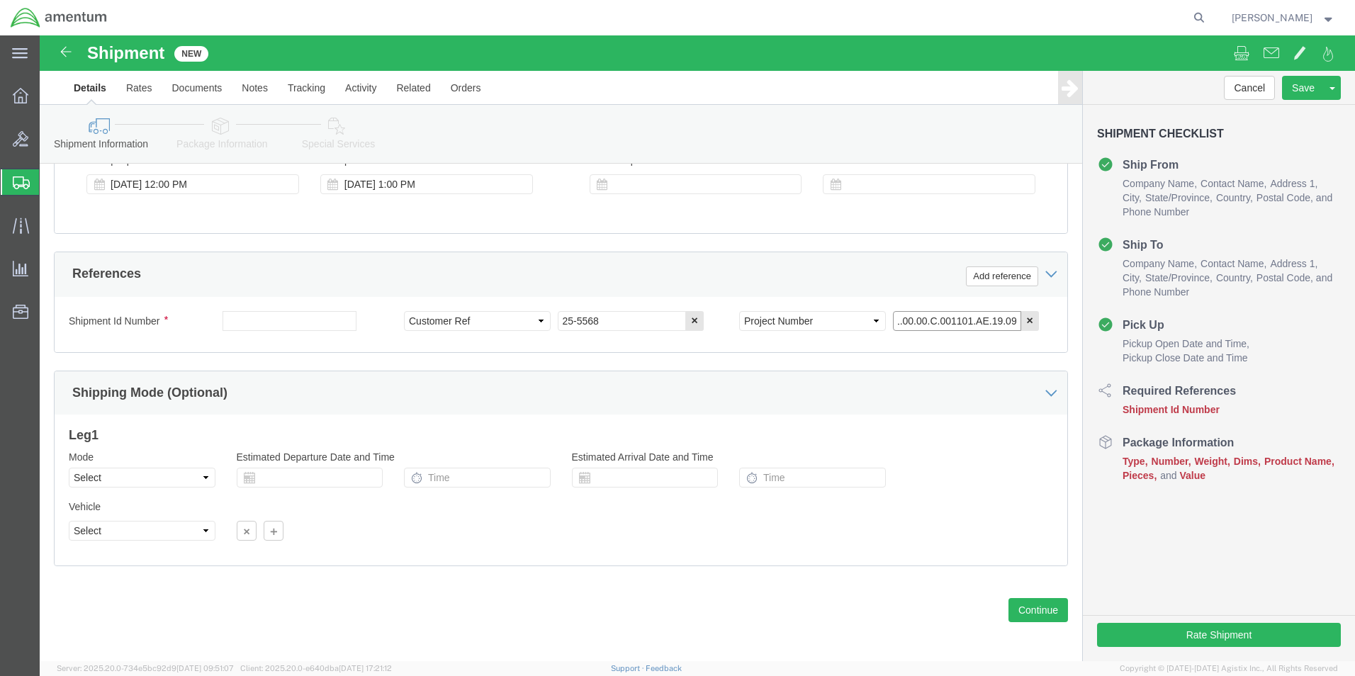
scroll to position [591, 0]
type input "4951.00.00.C.001101.AE.19.09"
drag, startPoint x: 994, startPoint y: 570, endPoint x: 990, endPoint y: 560, distance: 10.1
click button "Continue"
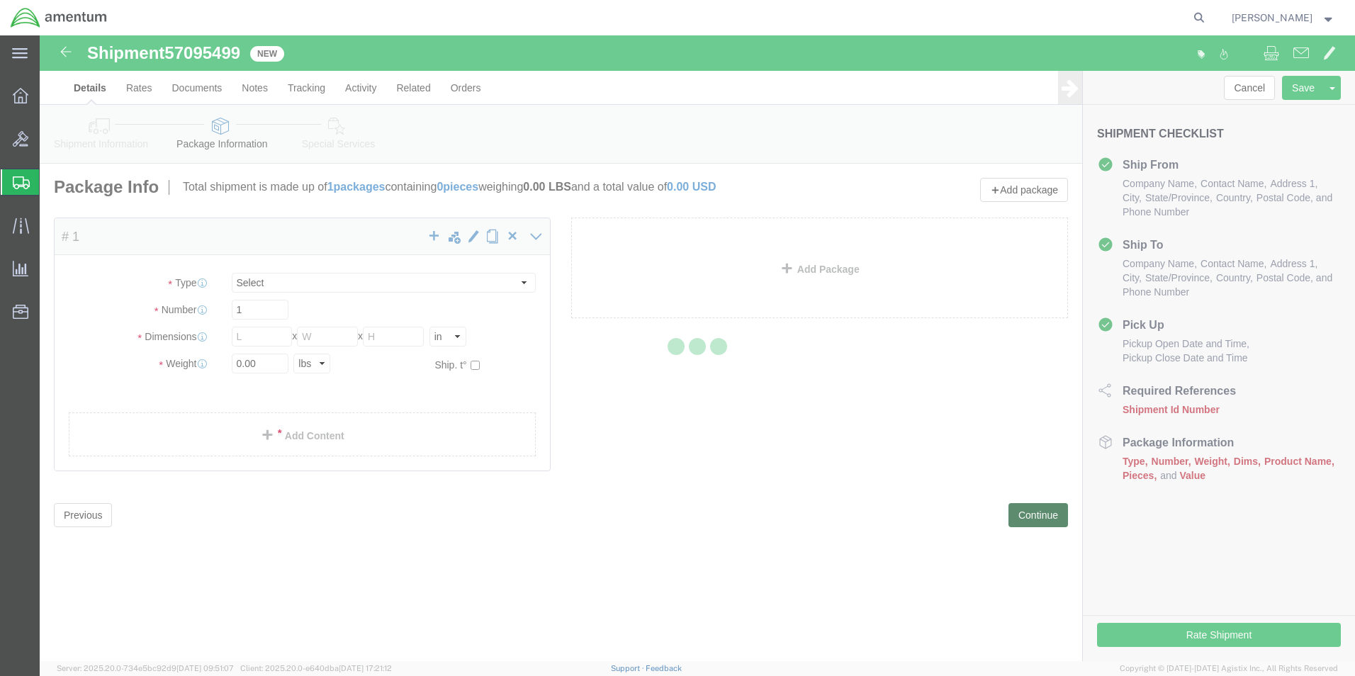
select select "CBOX"
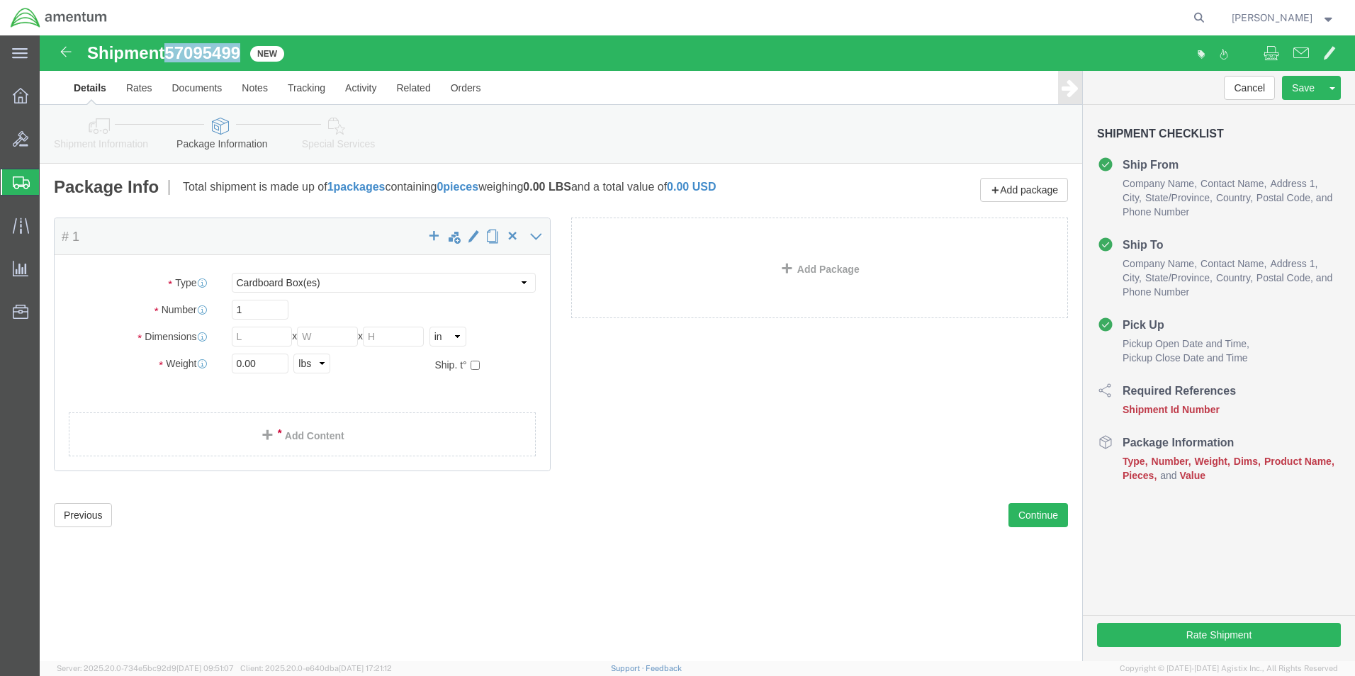
drag, startPoint x: 131, startPoint y: 11, endPoint x: 206, endPoint y: 12, distance: 75.1
click div "Shipment 57095499 New"
drag, startPoint x: 206, startPoint y: 12, endPoint x: 183, endPoint y: 17, distance: 23.9
copy span "57095499"
click input "text"
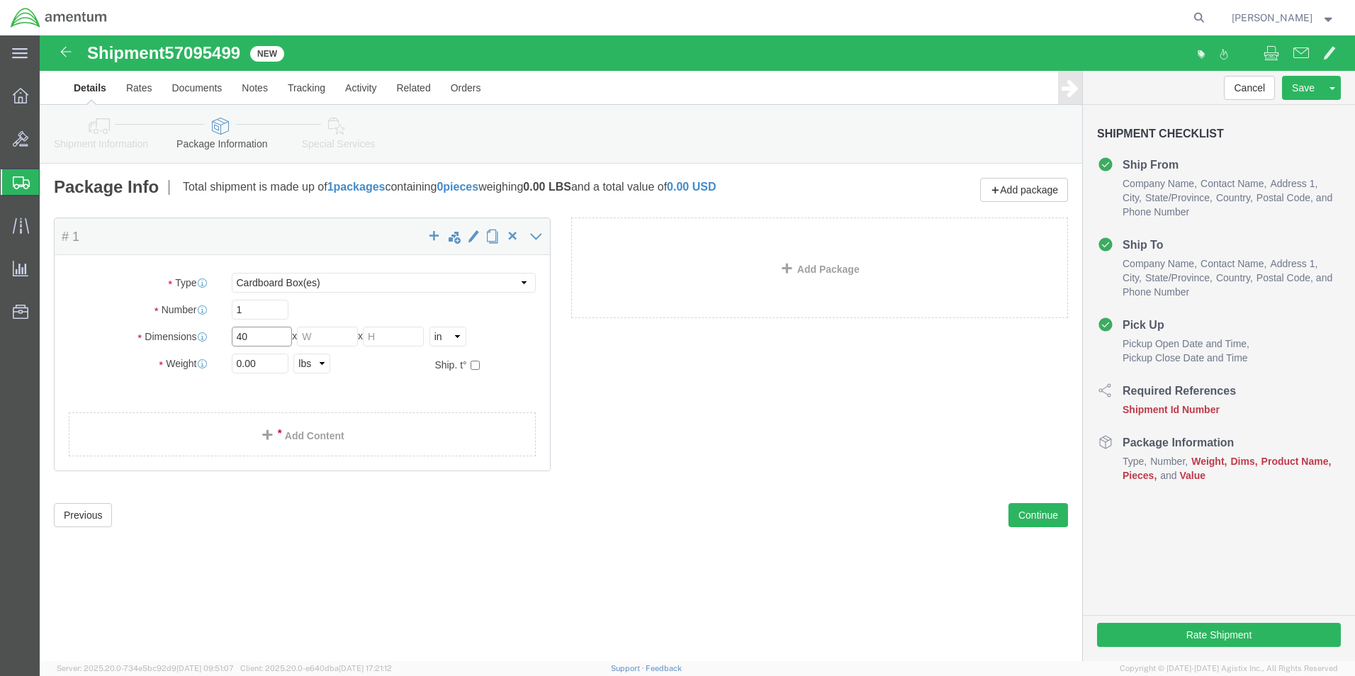
type input "40"
type input "8"
type input "37"
click input "0.00"
type input "0"
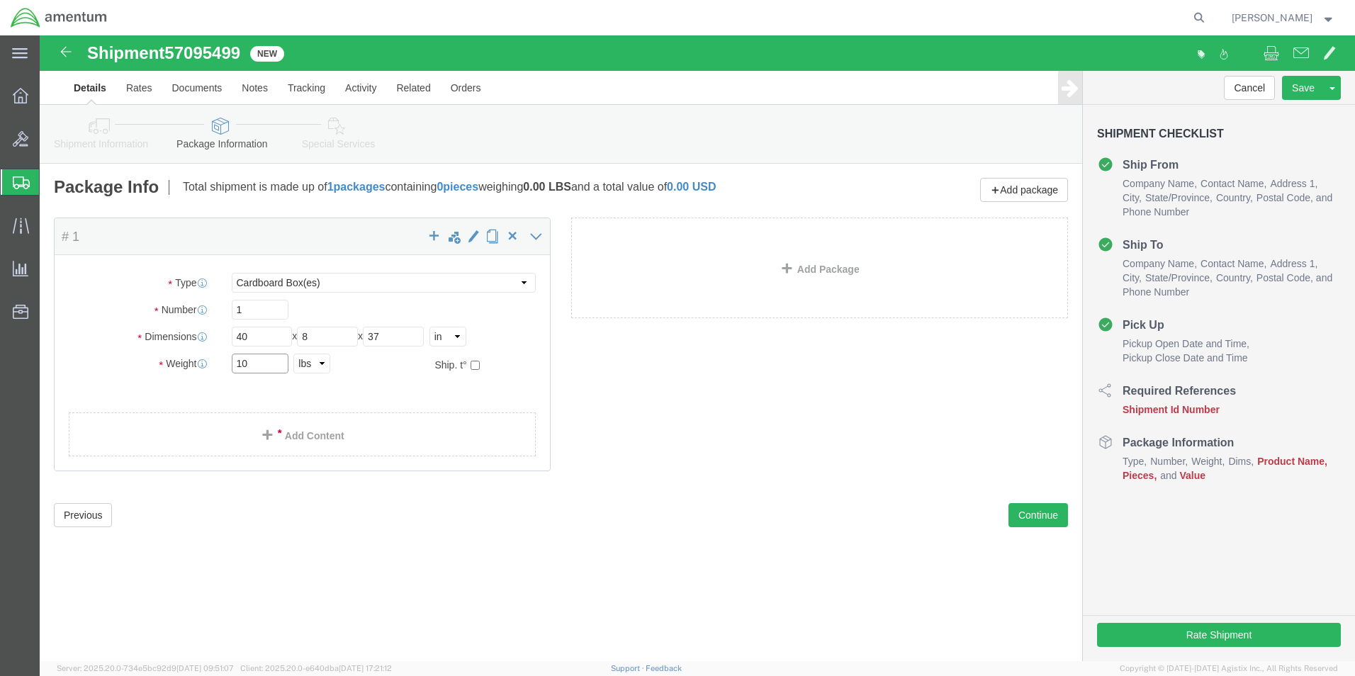
type input "10"
click div "Package Content # 1 x Package Type Select BCK Boxes Bale(s) Basket(s) Bolt(s) B…"
click link "Add Content"
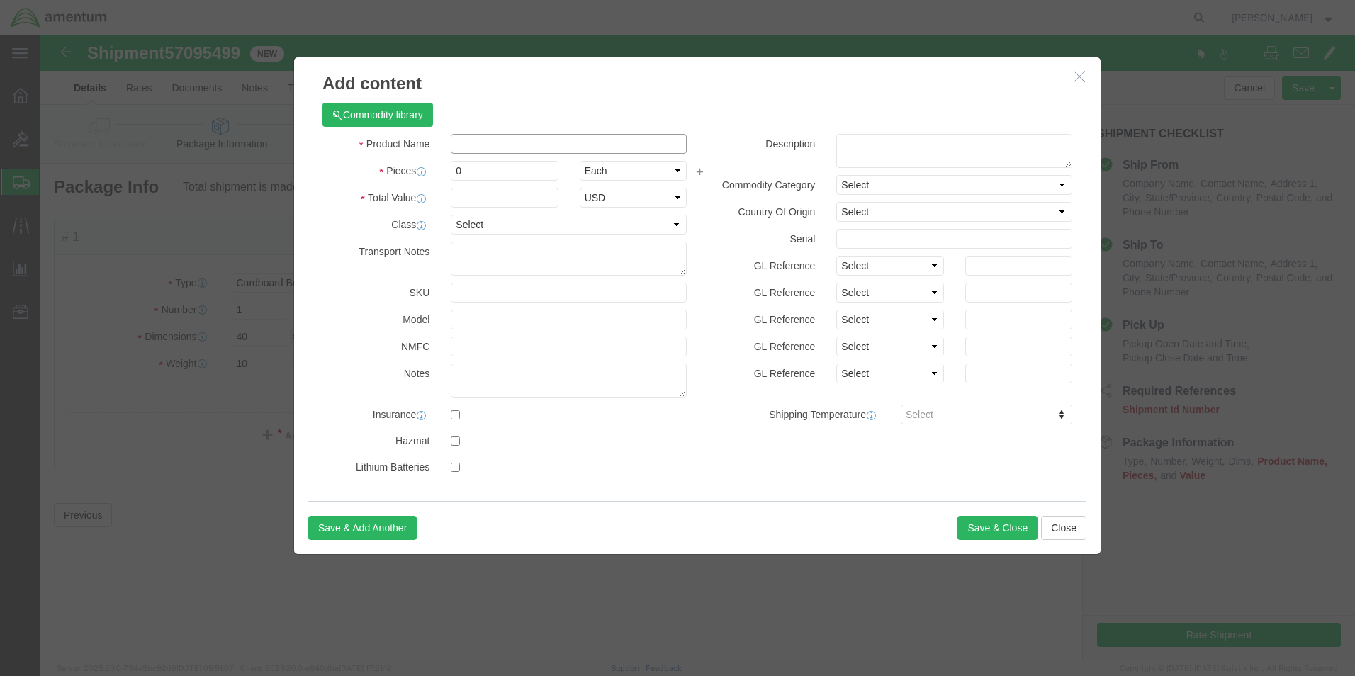
click input "text"
type input "SKIN AIRCRAFT"
click input "0"
type input "1"
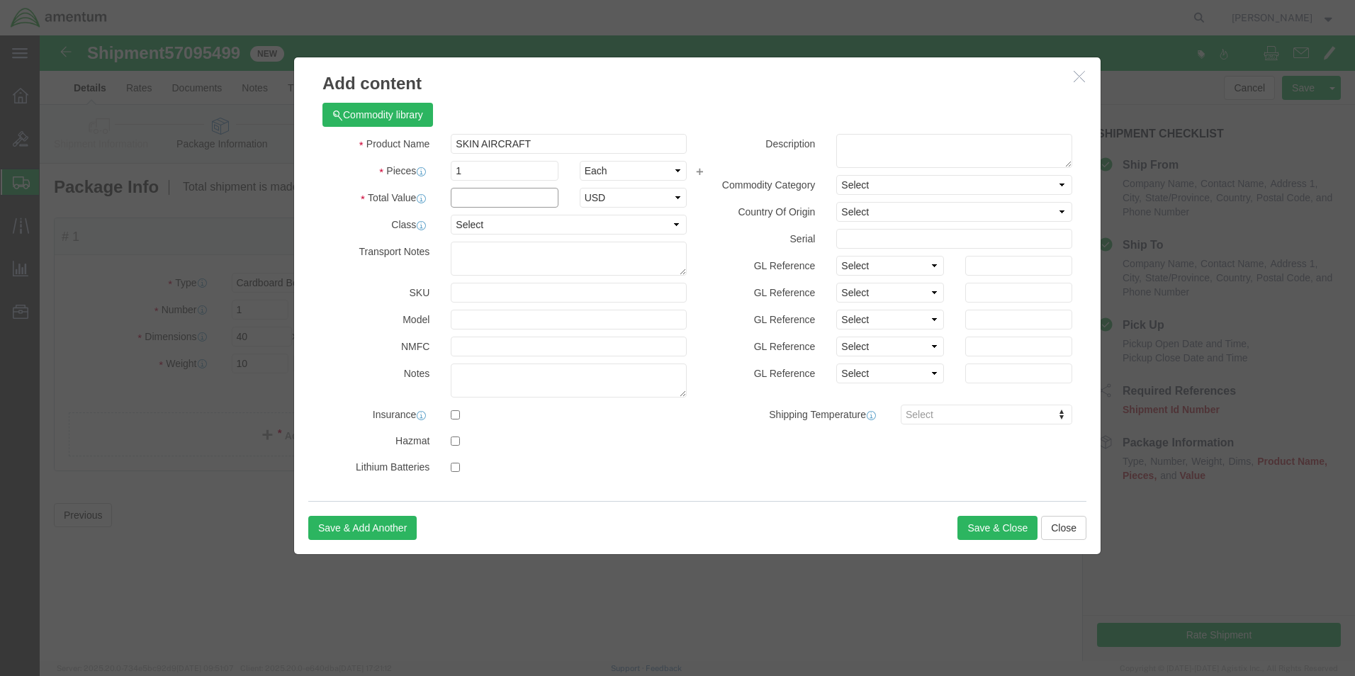
click input "text"
type input "1"
click select "Select 50 55 60 65 70 85 92.5 100 125 175 250 300 400"
select select "55"
click select "Select 50 55 60 65 70 85 92.5 100 125 175 250 300 400"
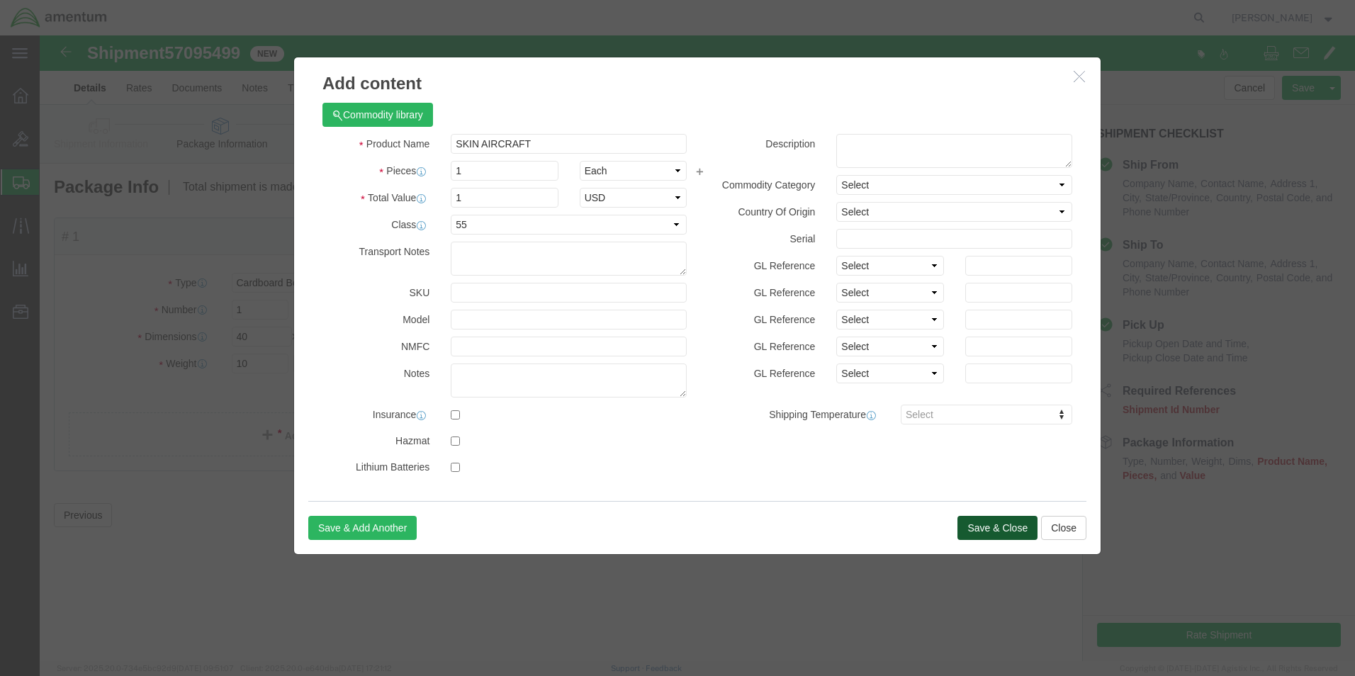
click button "Save & Close"
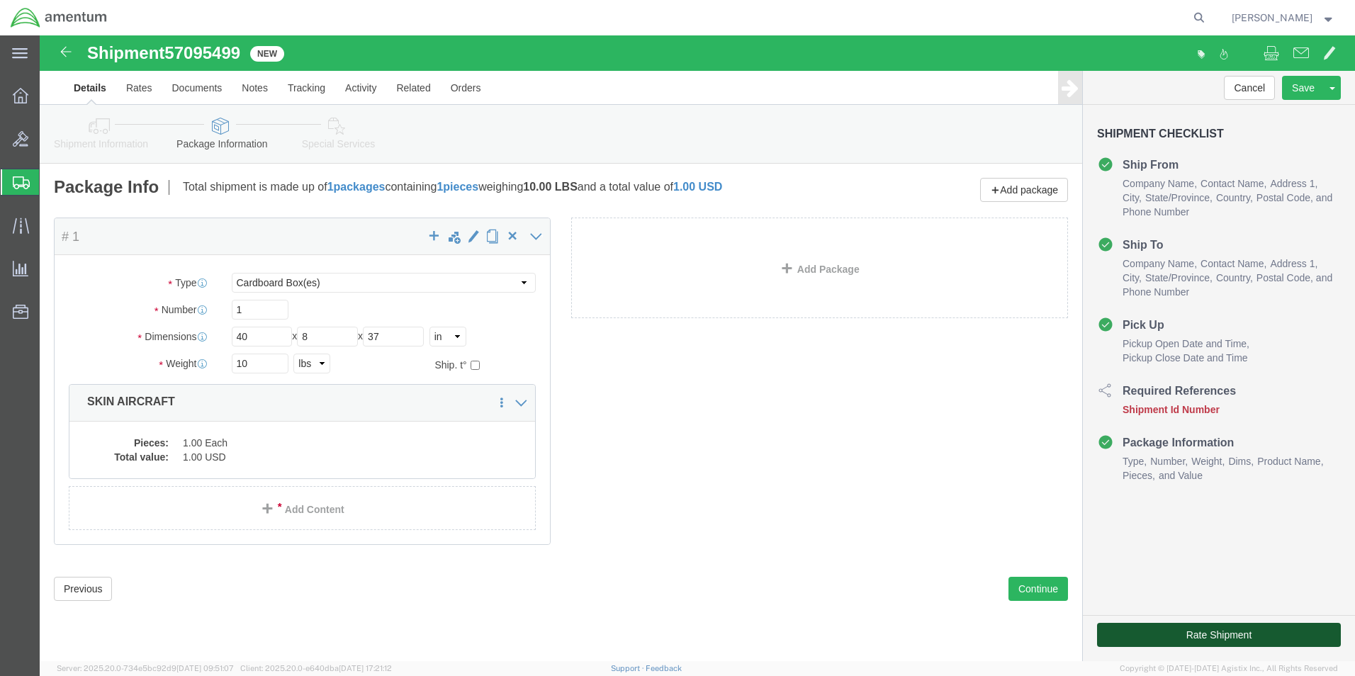
click button "Rate Shipment"
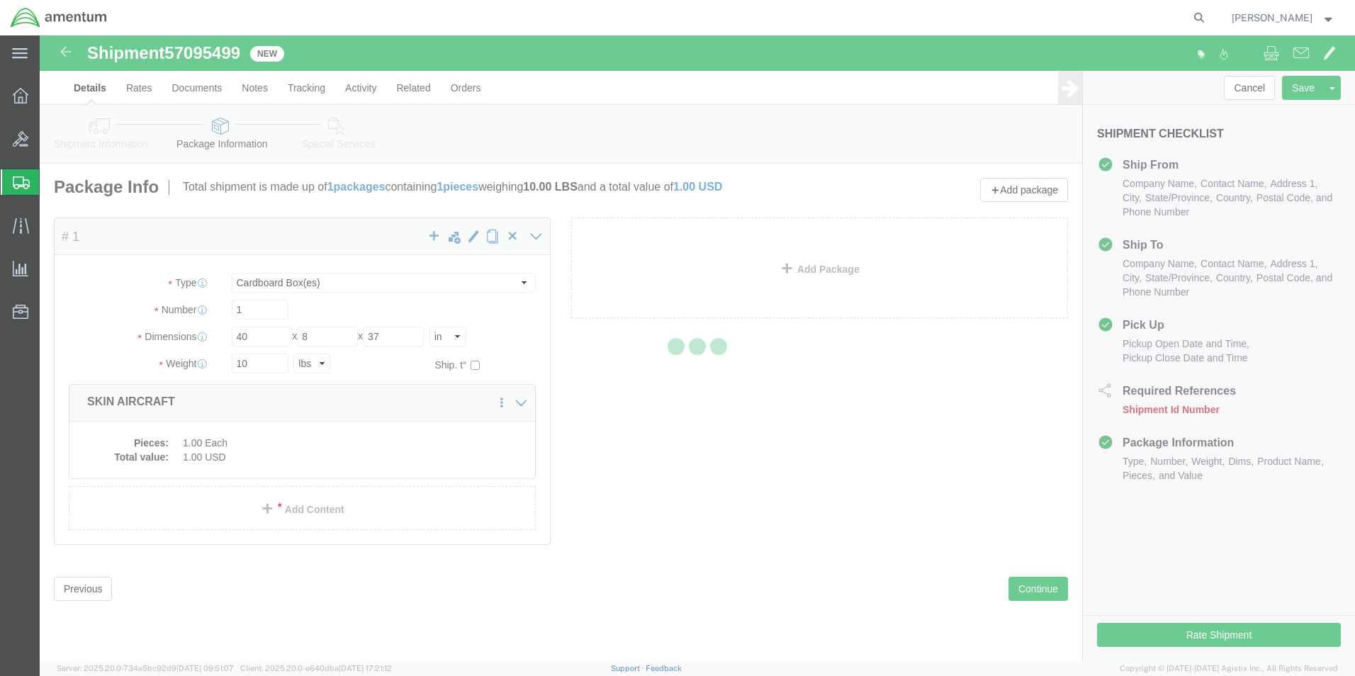
select select "42673"
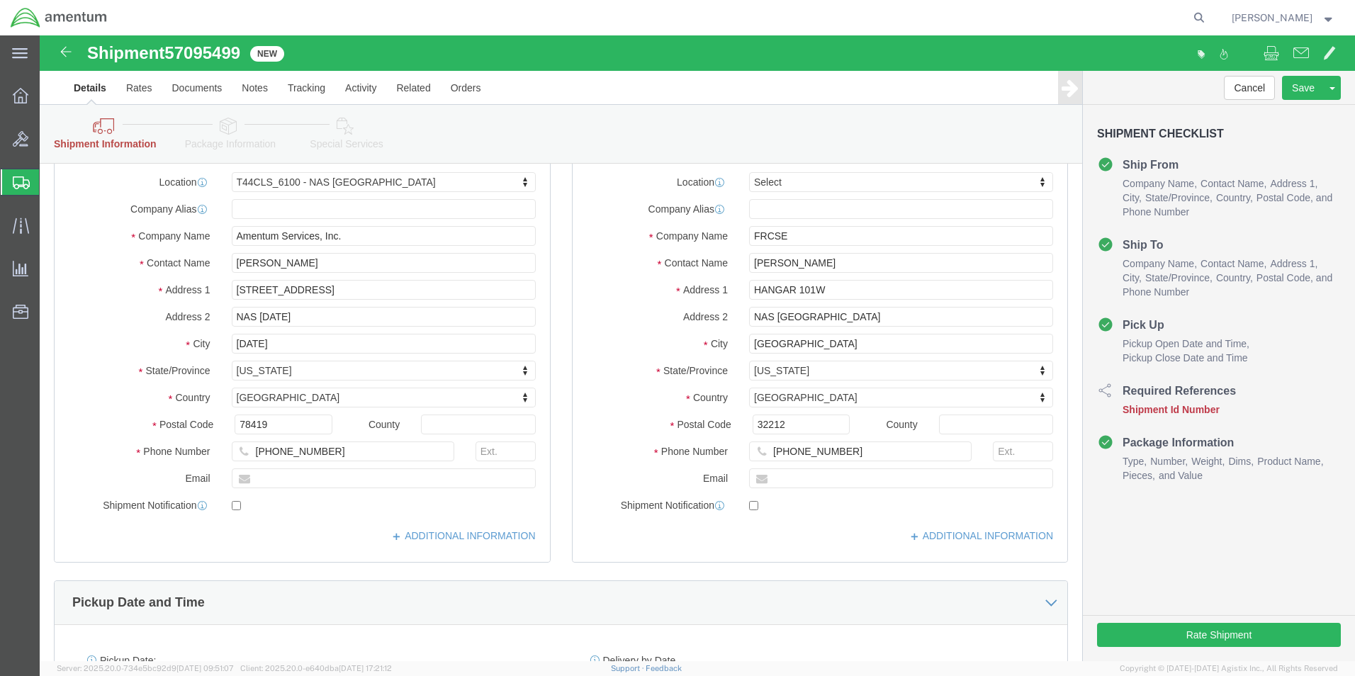
scroll to position [142, 0]
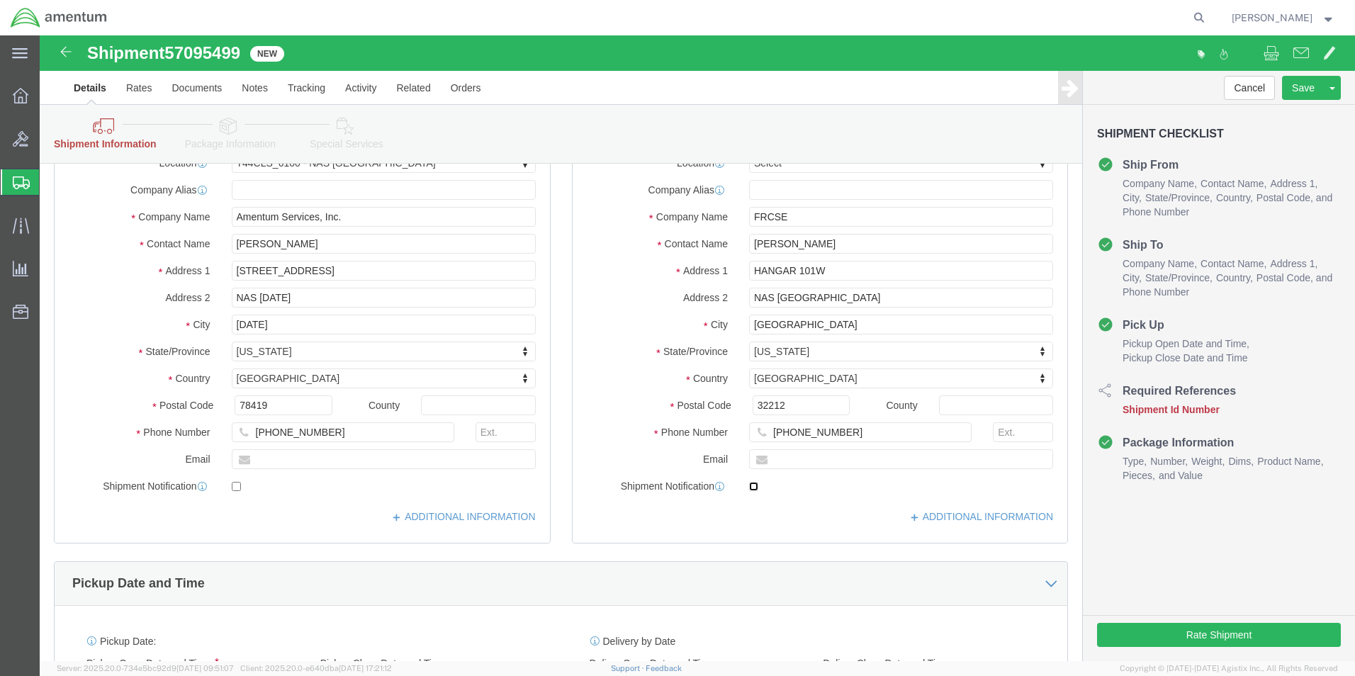
click input "checkbox"
click div "Cancel Save Assign To Save As Template Shipment Checklist Ship From Company Nam…"
click input "checkbox"
checkbox input "false"
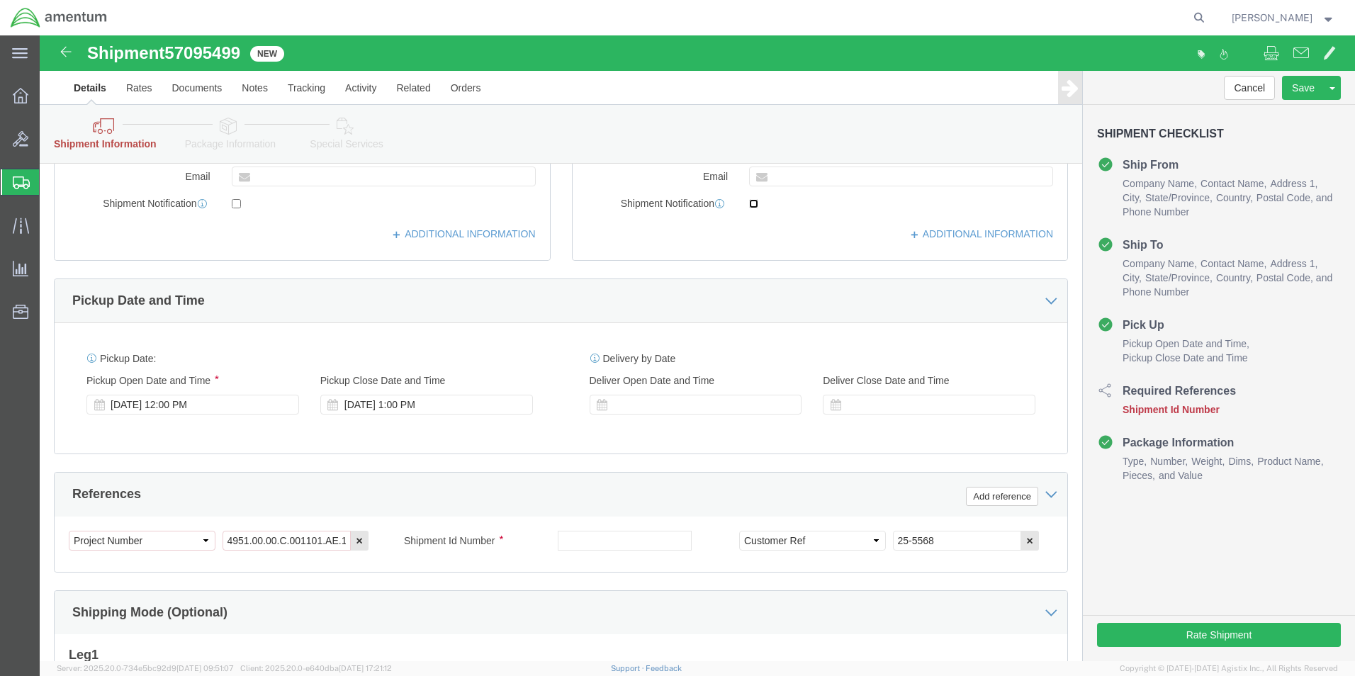
scroll to position [425, 0]
click div "Select Account Type Activity ID Airline Appointment Number ASN Batch Request # …"
click input "text"
paste input "57095499"
type input "57095499"
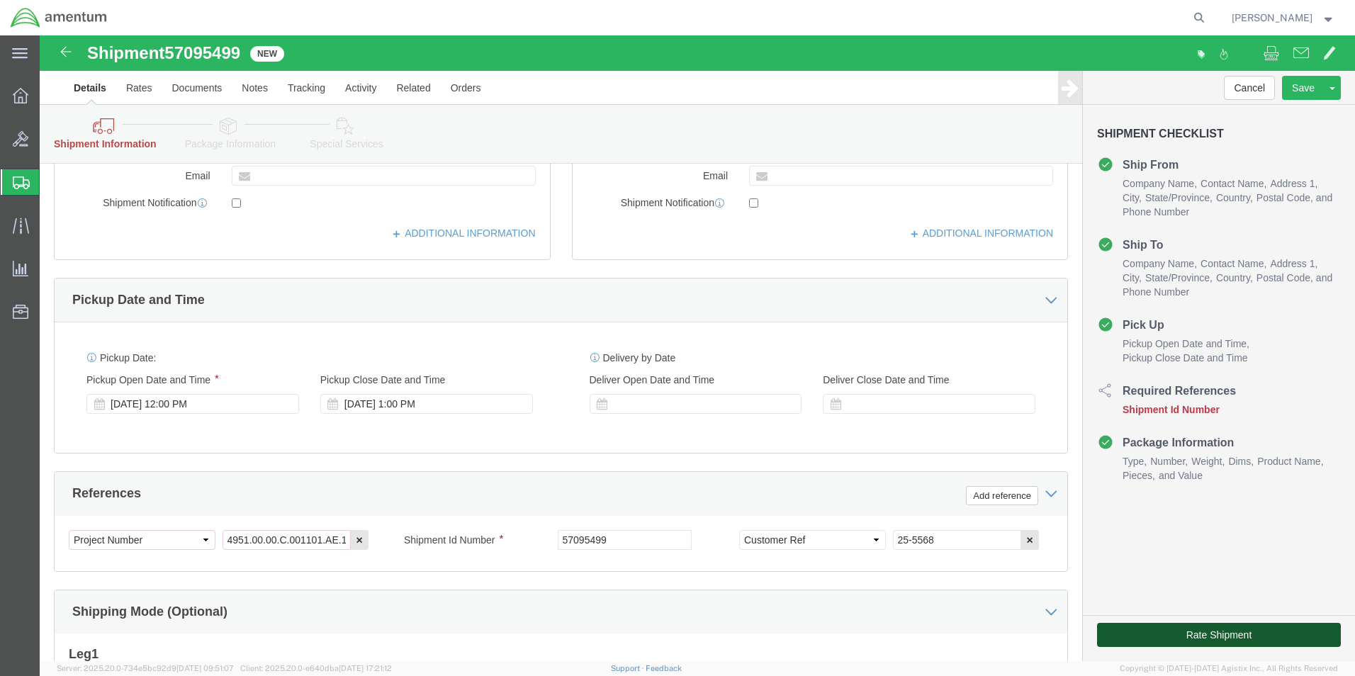
click button "Rate Shipment"
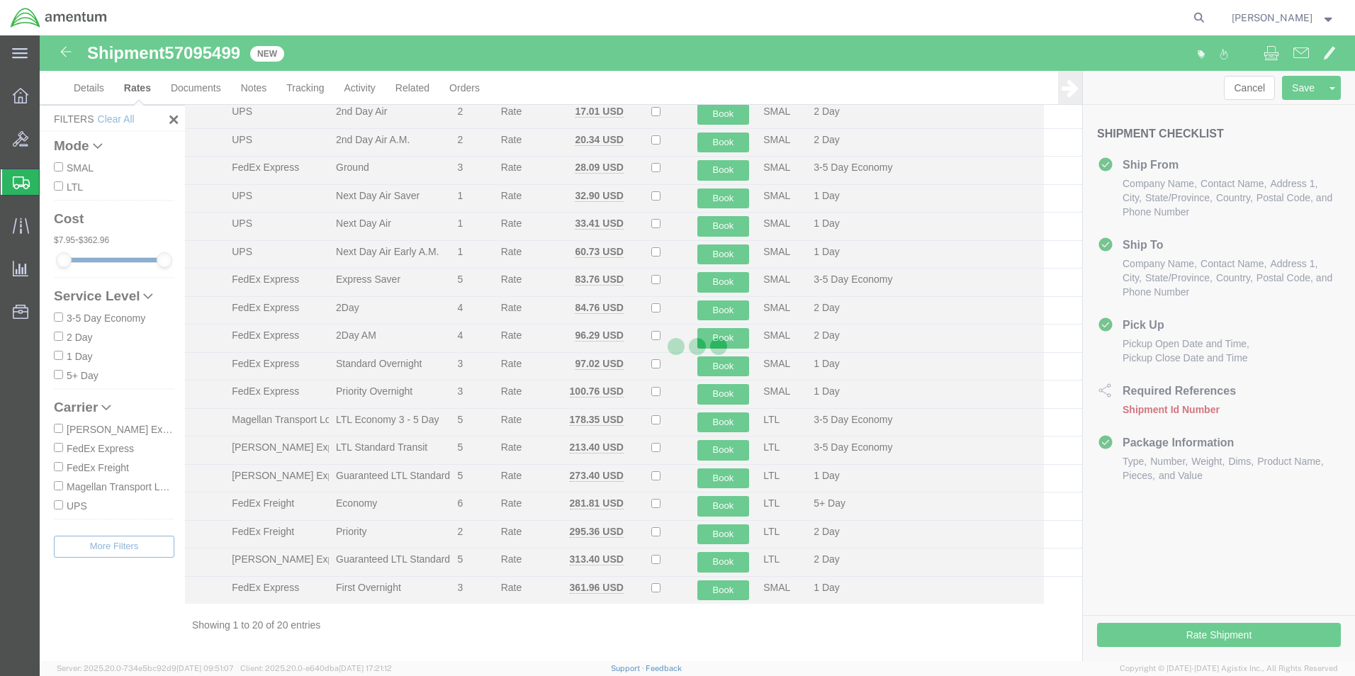
scroll to position [115, 0]
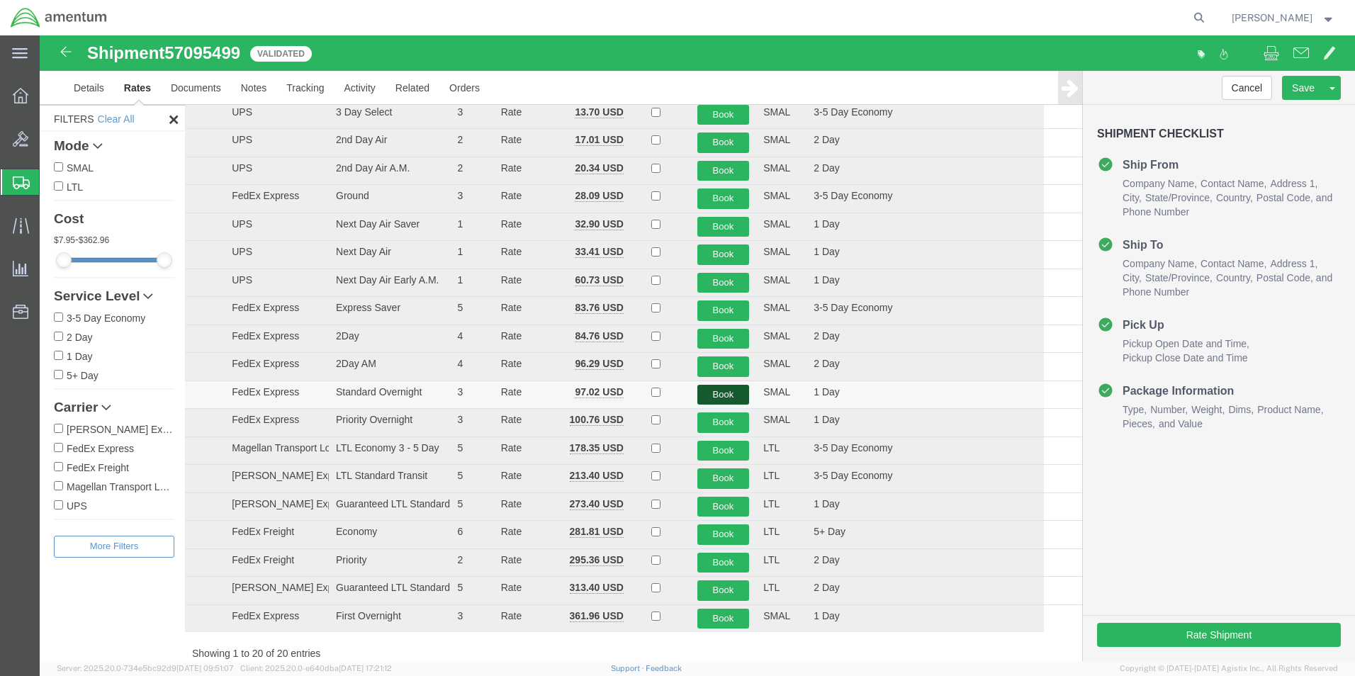
click at [703, 402] on button "Book" at bounding box center [723, 395] width 52 height 21
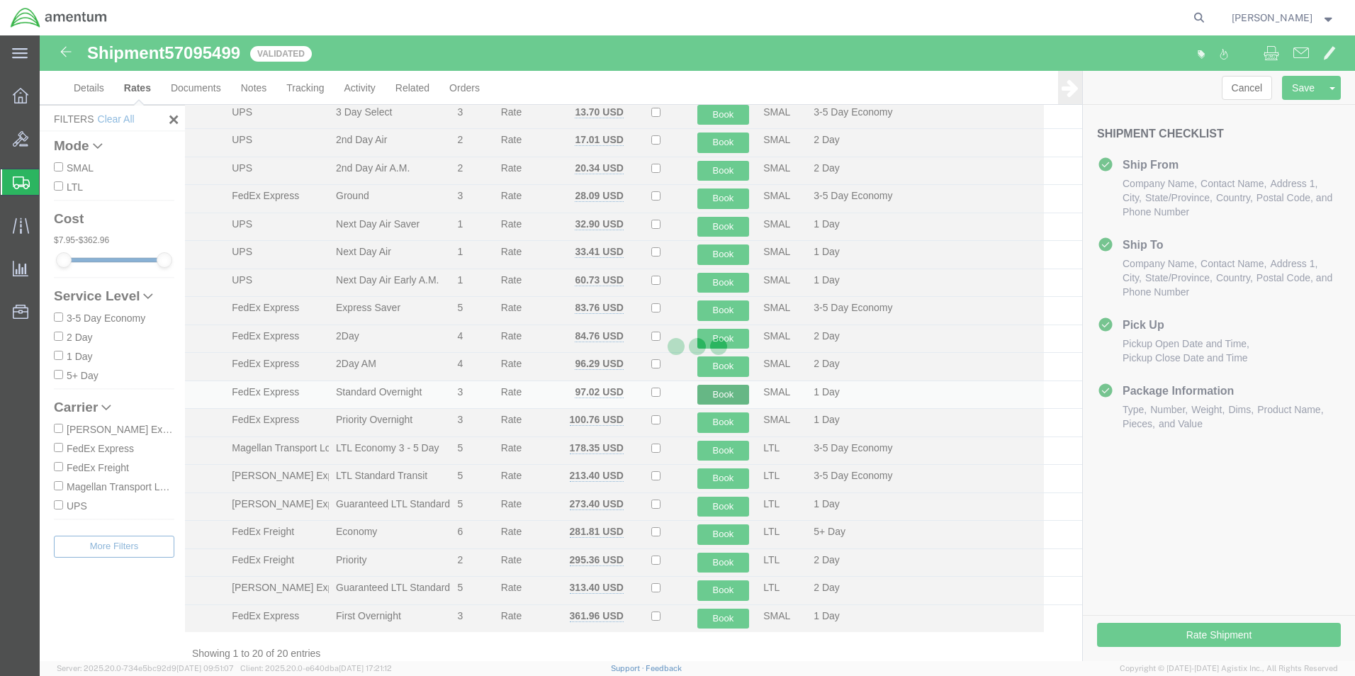
scroll to position [0, 0]
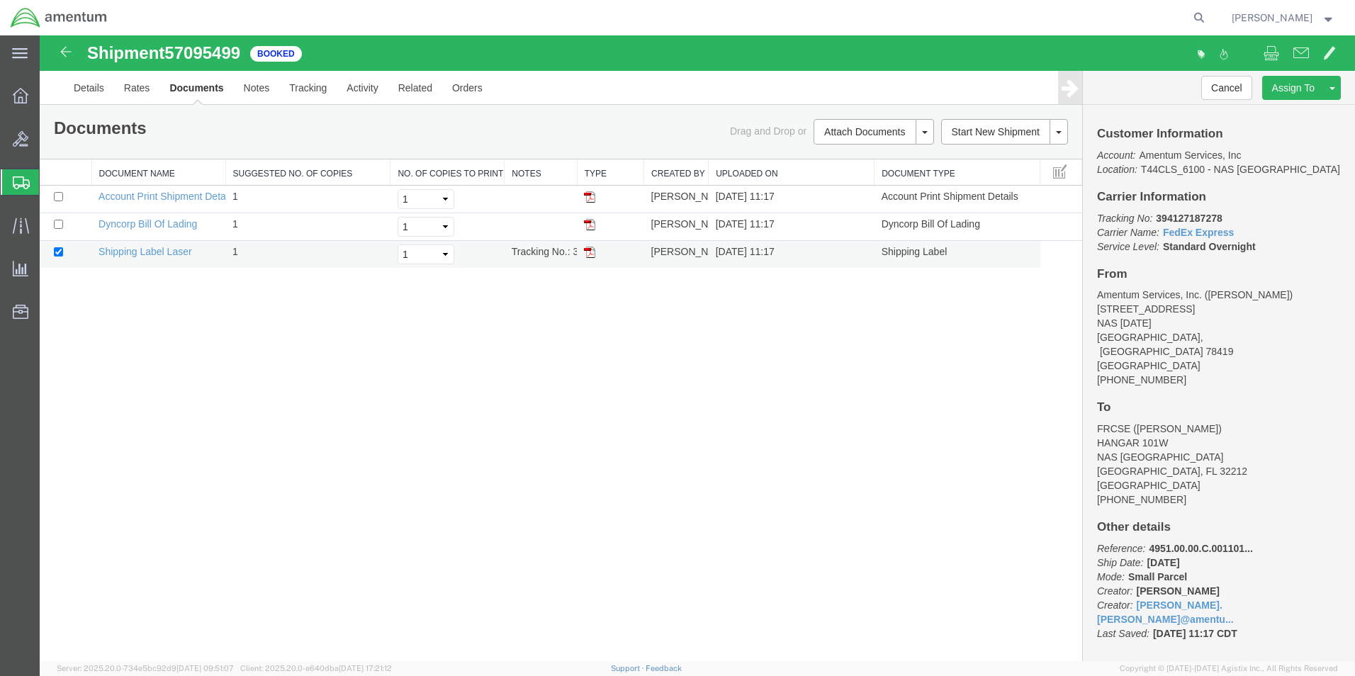
drag, startPoint x: 589, startPoint y: 252, endPoint x: 610, endPoint y: 249, distance: 21.5
click at [589, 252] on img at bounding box center [589, 252] width 11 height 11
